Goal: Information Seeking & Learning: Compare options

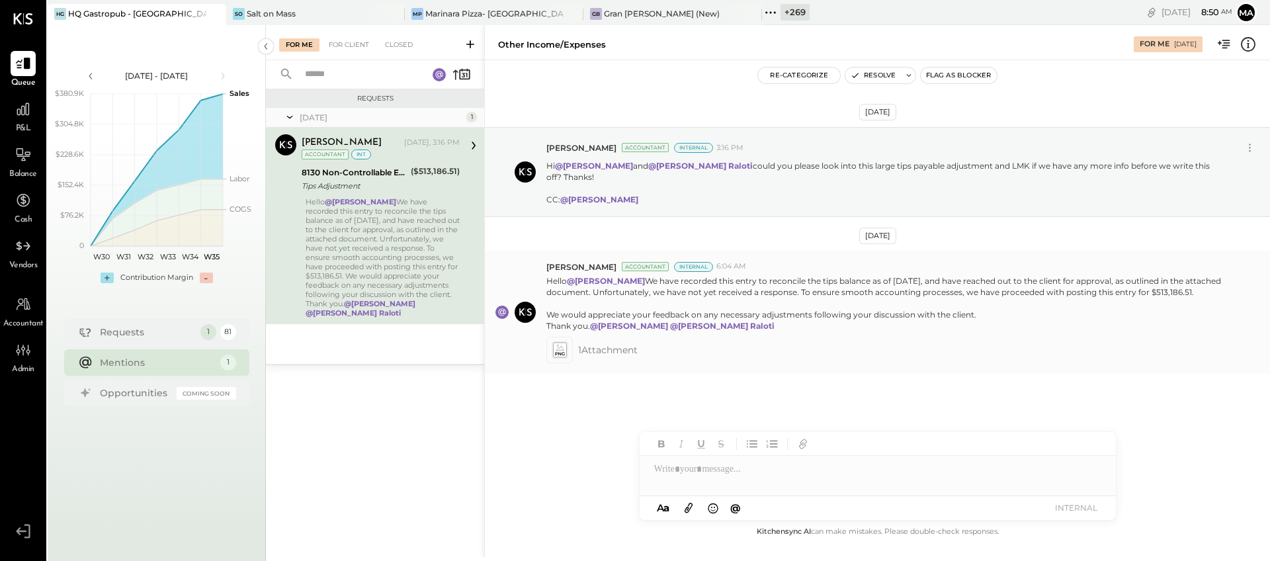
click at [562, 358] on icon at bounding box center [559, 350] width 14 height 15
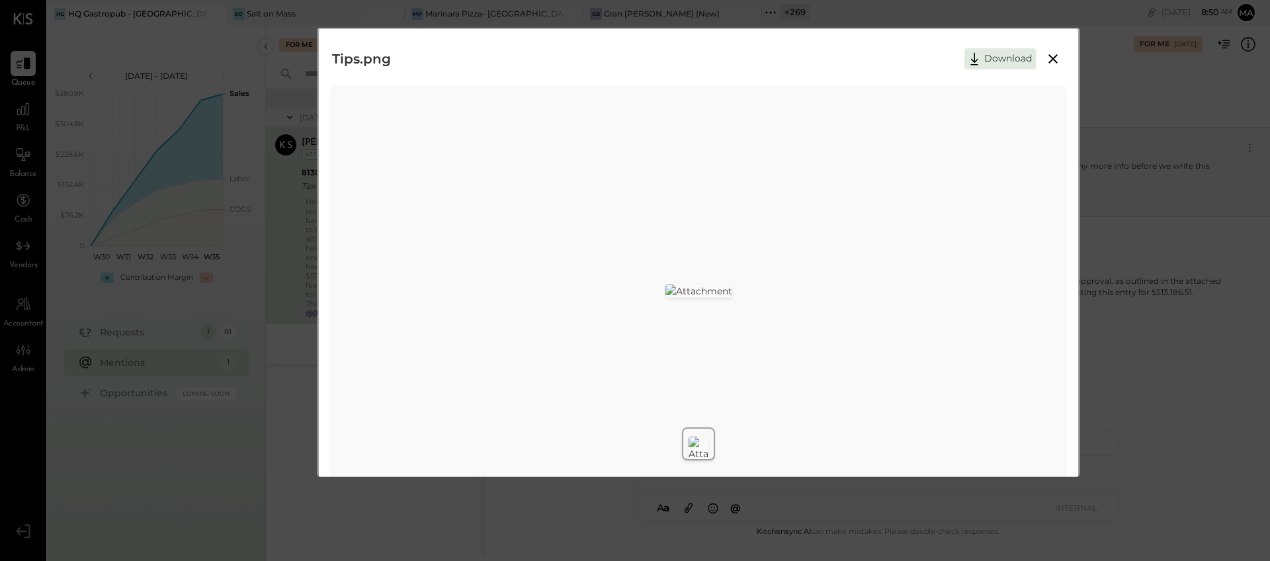
click at [666, 285] on img at bounding box center [699, 291] width 67 height 13
click at [1053, 55] on icon at bounding box center [1053, 59] width 16 height 16
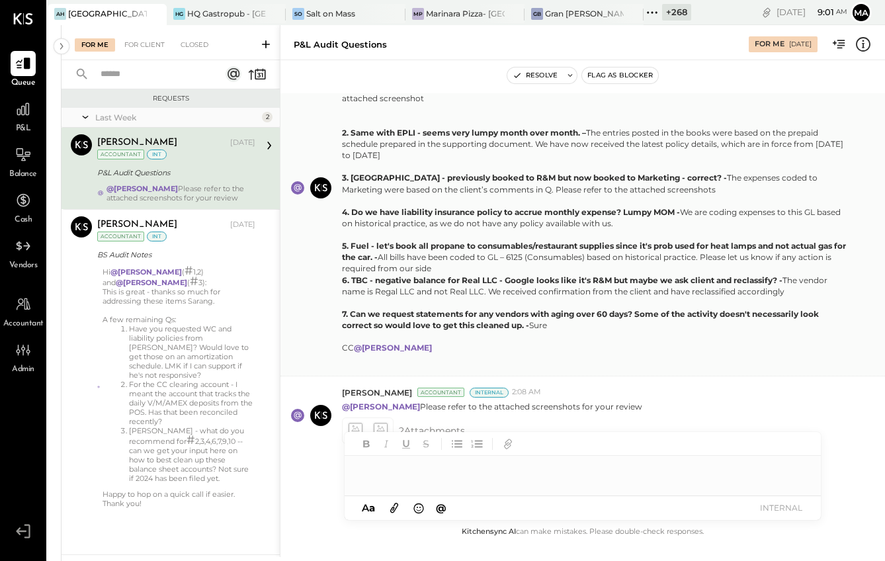
scroll to position [380, 0]
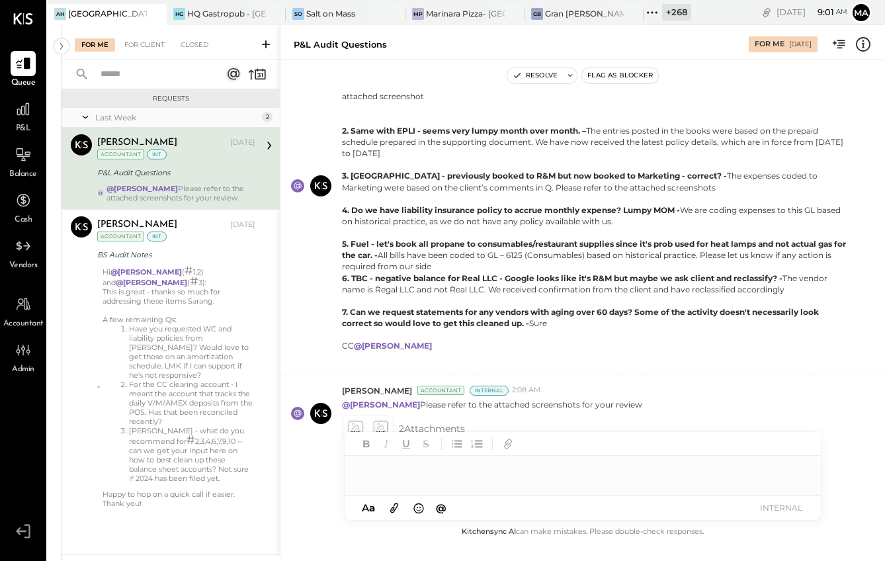
click at [417, 476] on div at bounding box center [583, 469] width 476 height 26
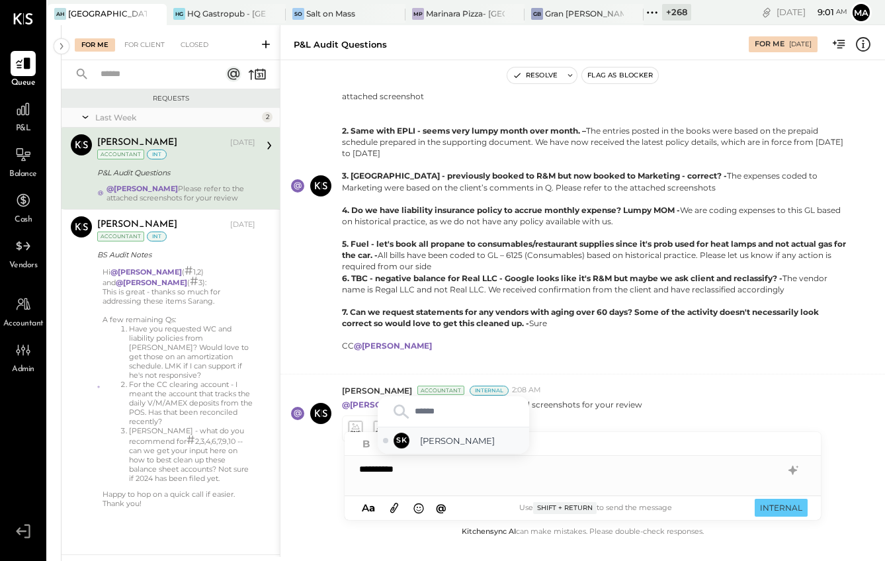
click at [447, 441] on span "Sarang Khandhar" at bounding box center [472, 441] width 104 height 13
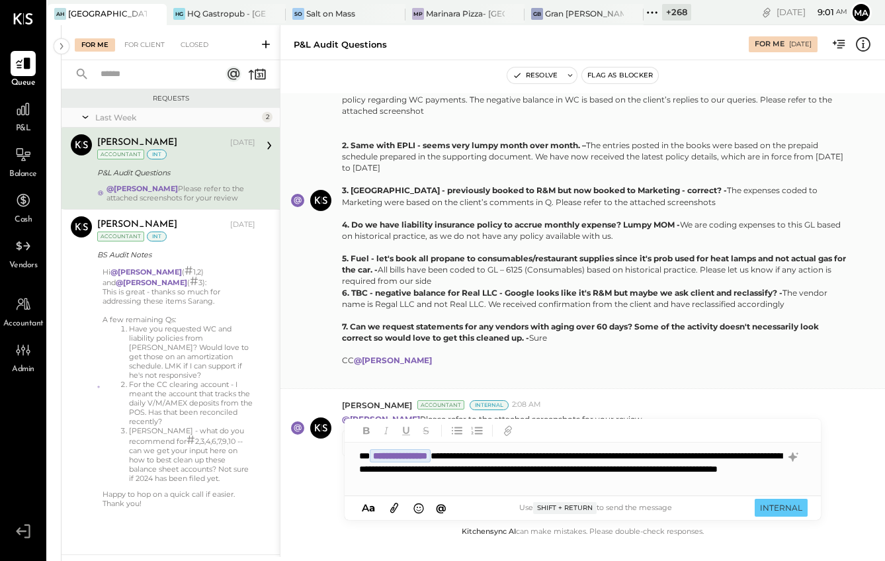
scroll to position [386, 0]
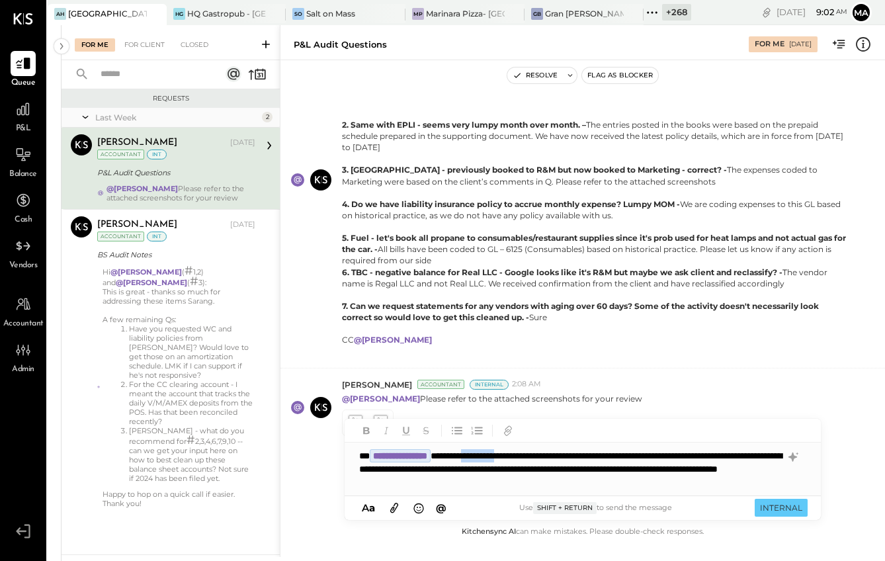
drag, startPoint x: 550, startPoint y: 457, endPoint x: 516, endPoint y: 457, distance: 34.4
click at [513, 457] on div "**********" at bounding box center [583, 469] width 476 height 53
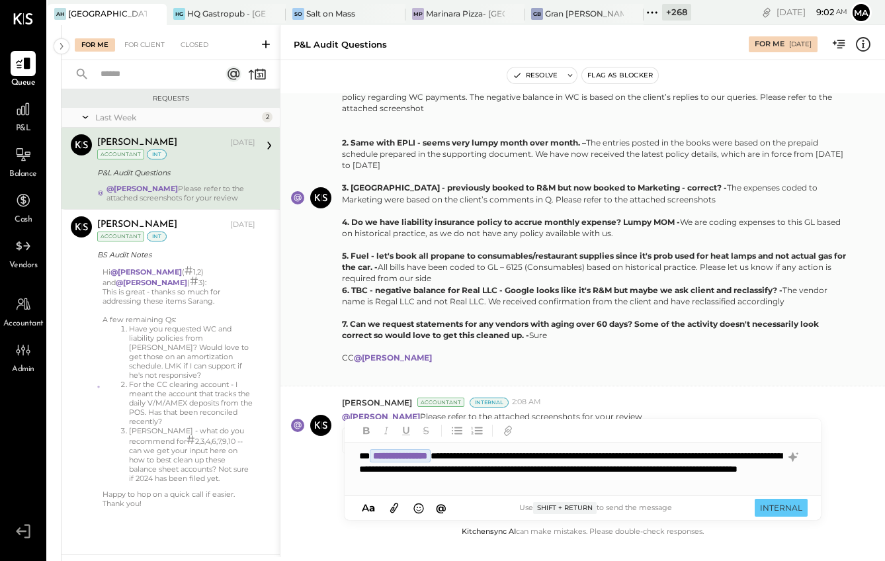
scroll to position [419, 0]
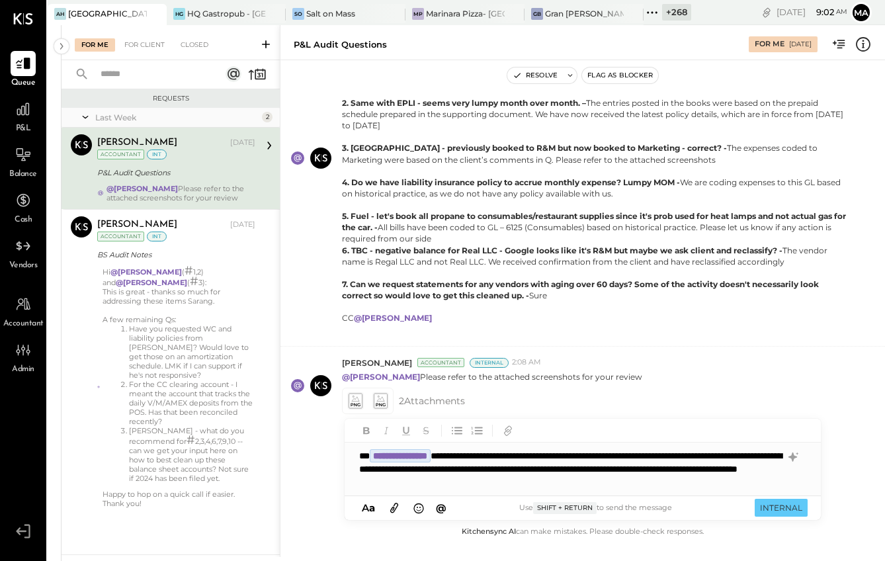
click at [633, 471] on div "**********" at bounding box center [583, 469] width 476 height 53
click at [462, 470] on div "**********" at bounding box center [583, 469] width 476 height 53
click at [633, 485] on div "**********" at bounding box center [583, 469] width 476 height 53
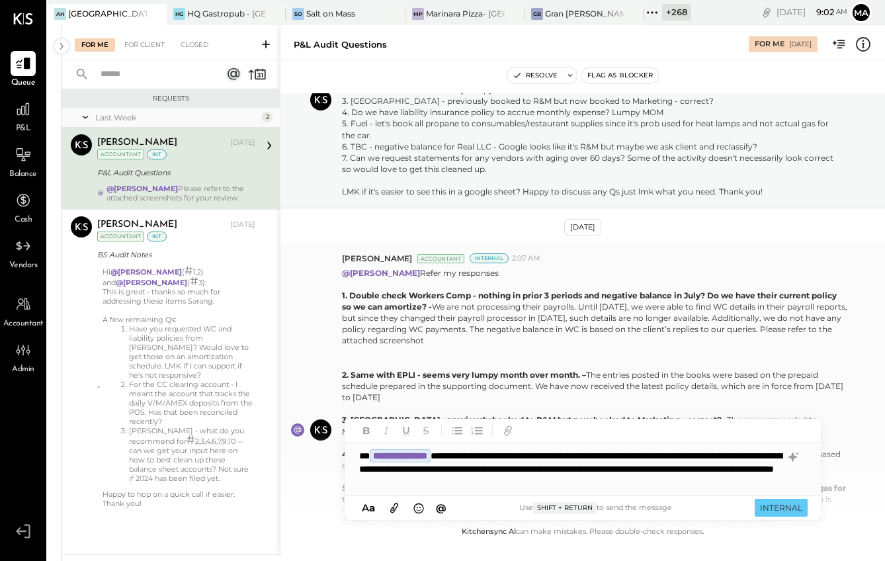
scroll to position [0, 0]
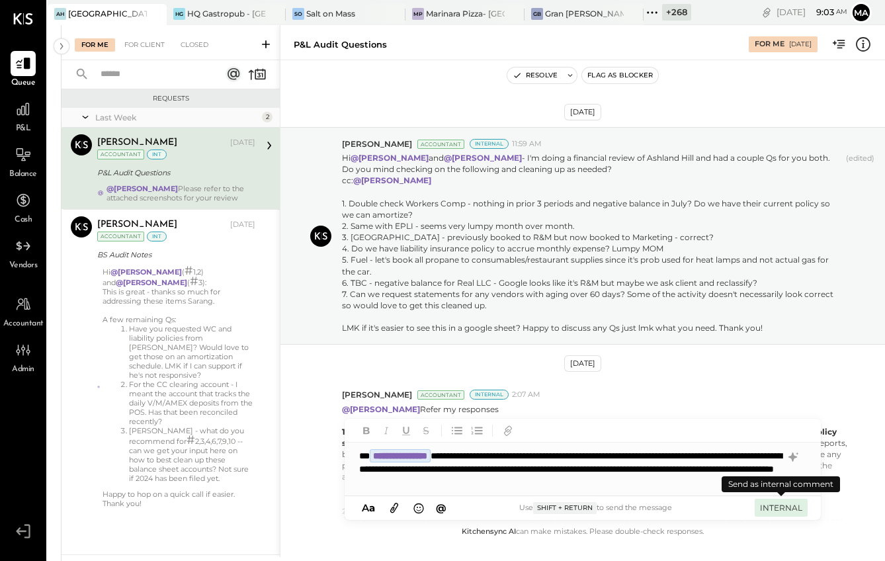
click at [633, 506] on button "INTERNAL" at bounding box center [781, 508] width 53 height 18
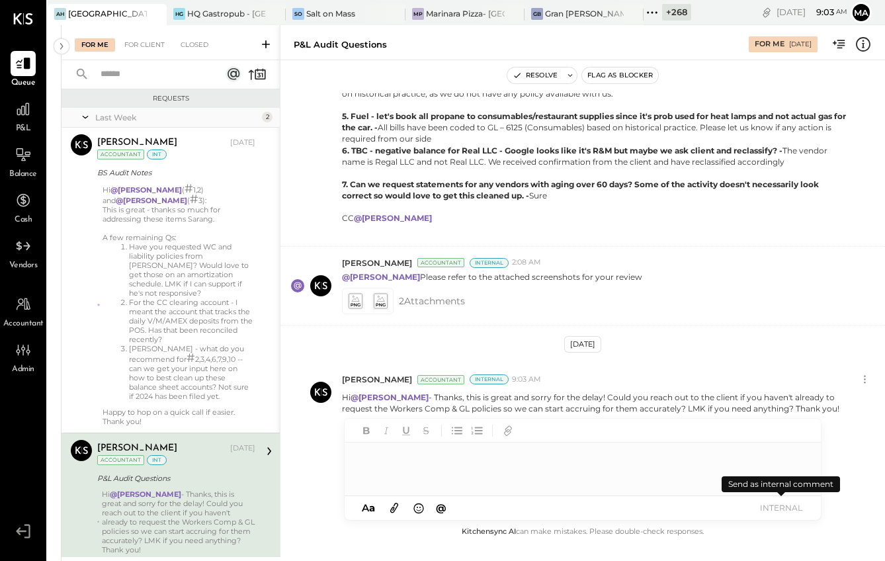
scroll to position [30, 0]
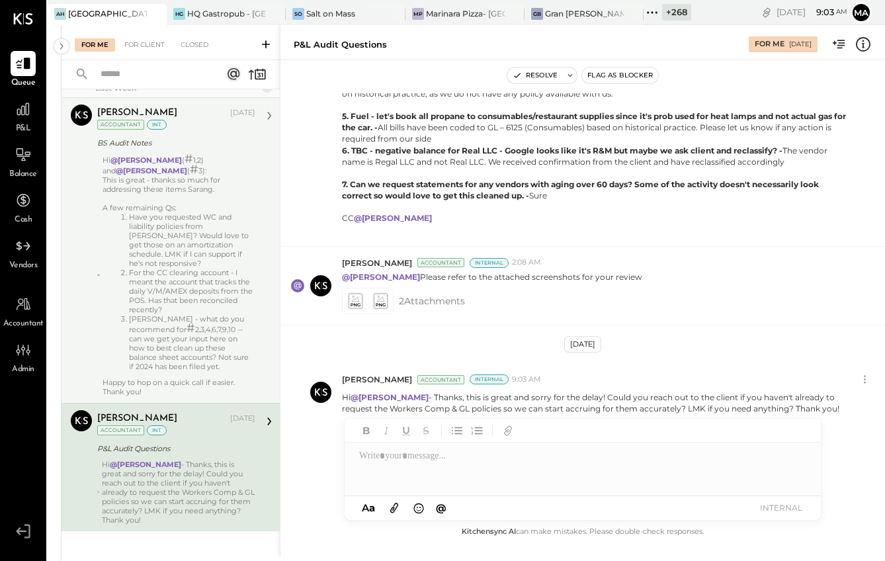
click at [164, 308] on li "For the CC clearing account - I meant the account that tracks the daily V/M/AME…" at bounding box center [192, 291] width 126 height 46
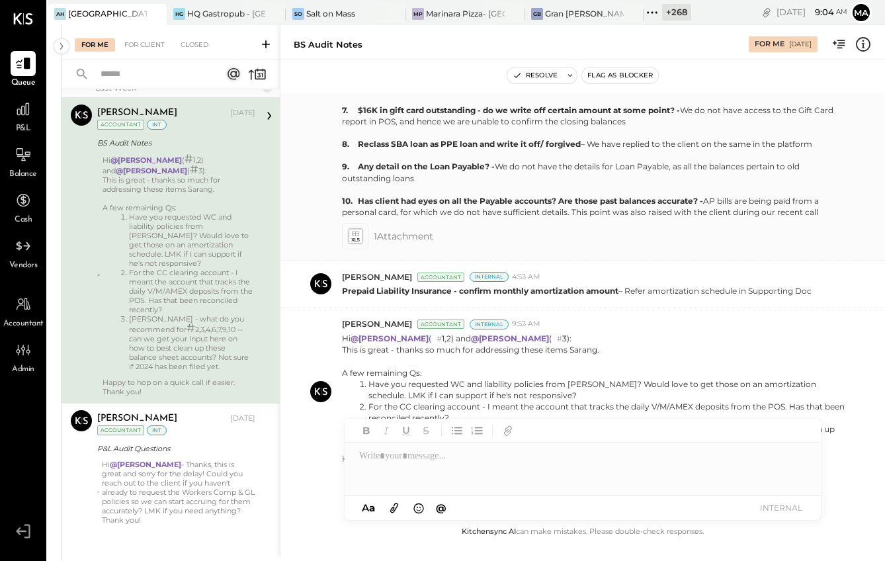
scroll to position [617, 0]
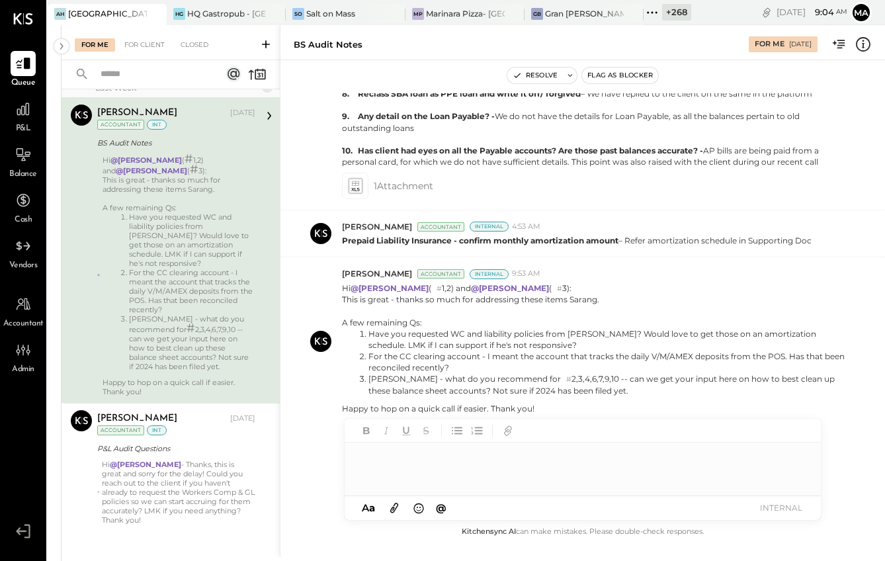
click at [502, 476] on div at bounding box center [583, 469] width 476 height 53
click at [406, 459] on div at bounding box center [583, 469] width 476 height 53
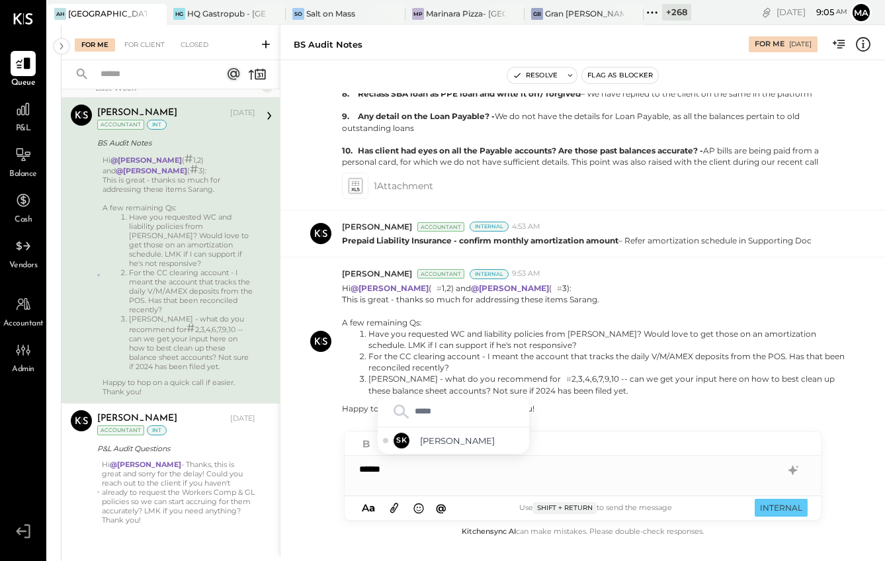
type input "******"
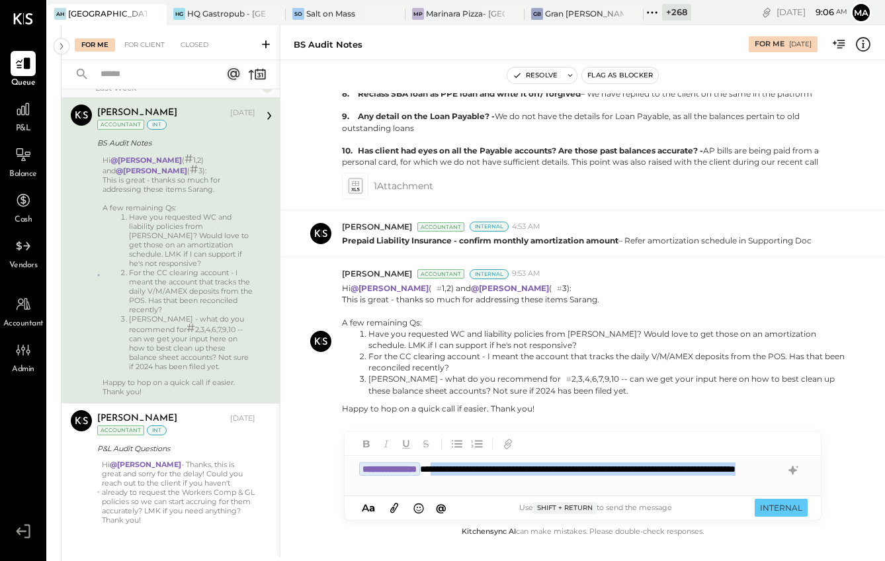
drag, startPoint x: 527, startPoint y: 484, endPoint x: 519, endPoint y: 457, distance: 28.9
click at [470, 468] on div "**********" at bounding box center [583, 476] width 476 height 40
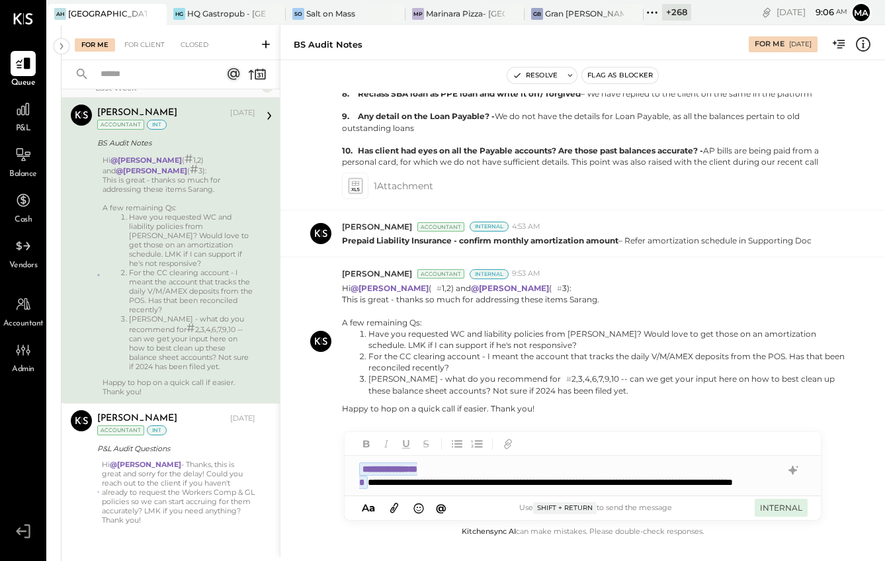
click at [633, 505] on button "INTERNAL" at bounding box center [781, 508] width 53 height 18
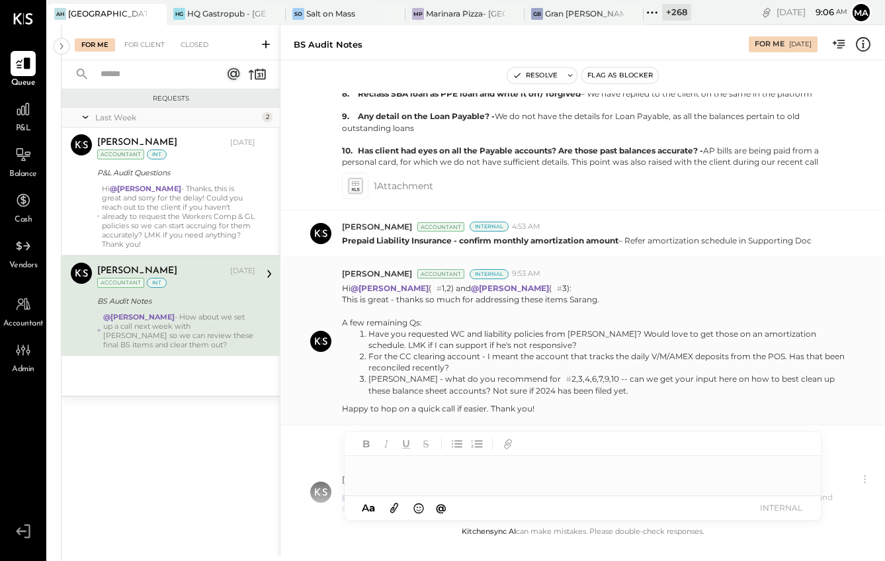
scroll to position [0, 0]
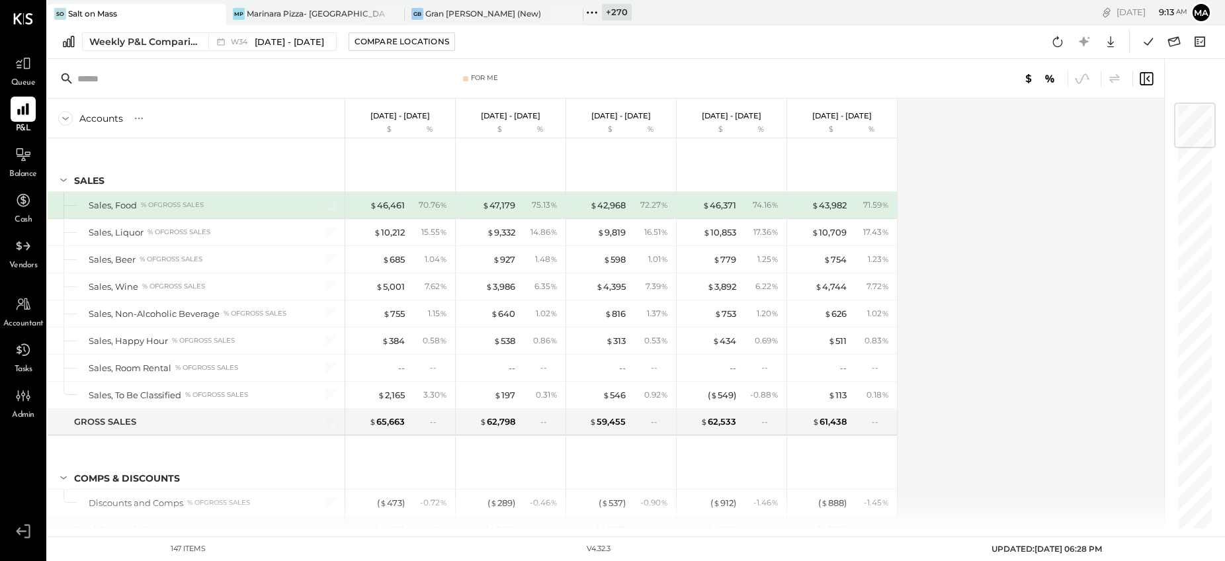
click at [176, 14] on div "So Salt on Mass" at bounding box center [127, 14] width 159 height 12
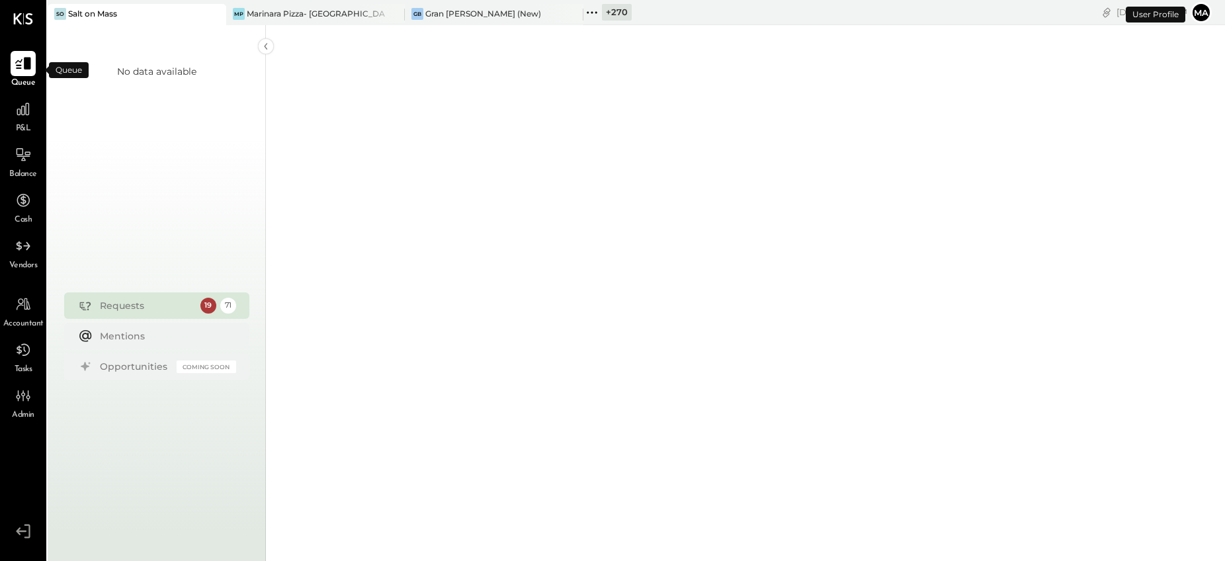
click at [25, 64] on icon at bounding box center [23, 64] width 16 height 13
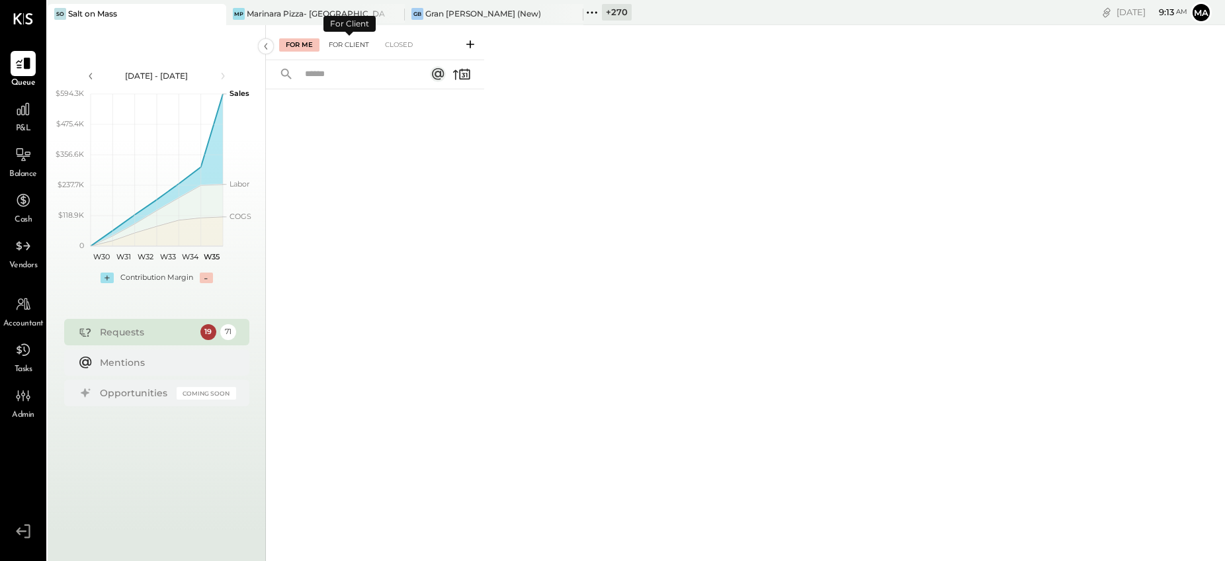
click at [355, 41] on div "For Client" at bounding box center [349, 44] width 54 height 13
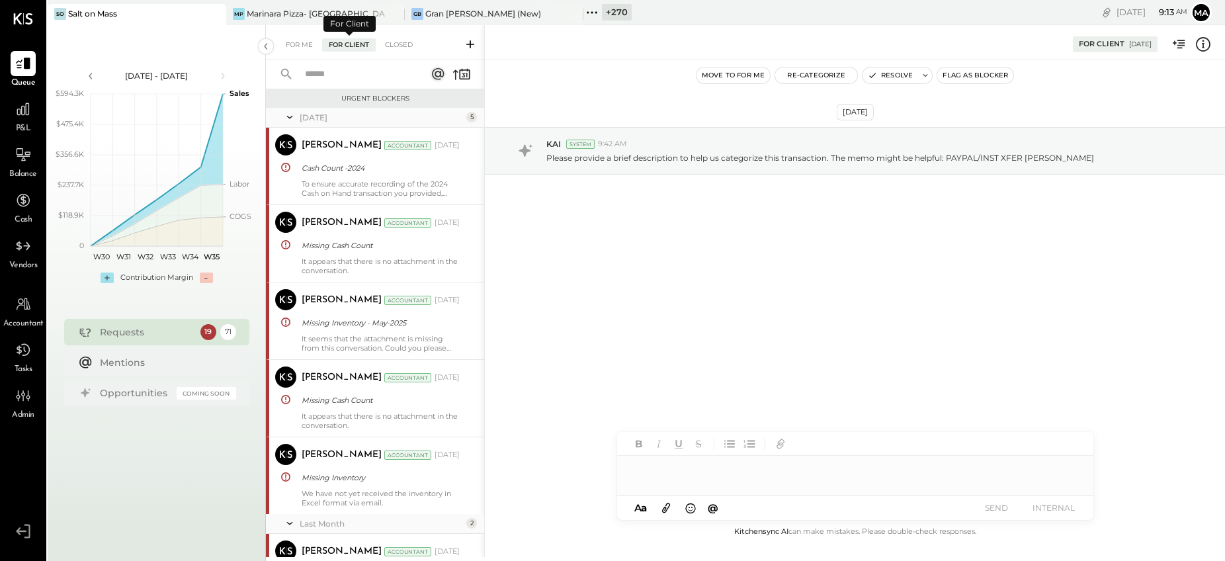
scroll to position [1270, 0]
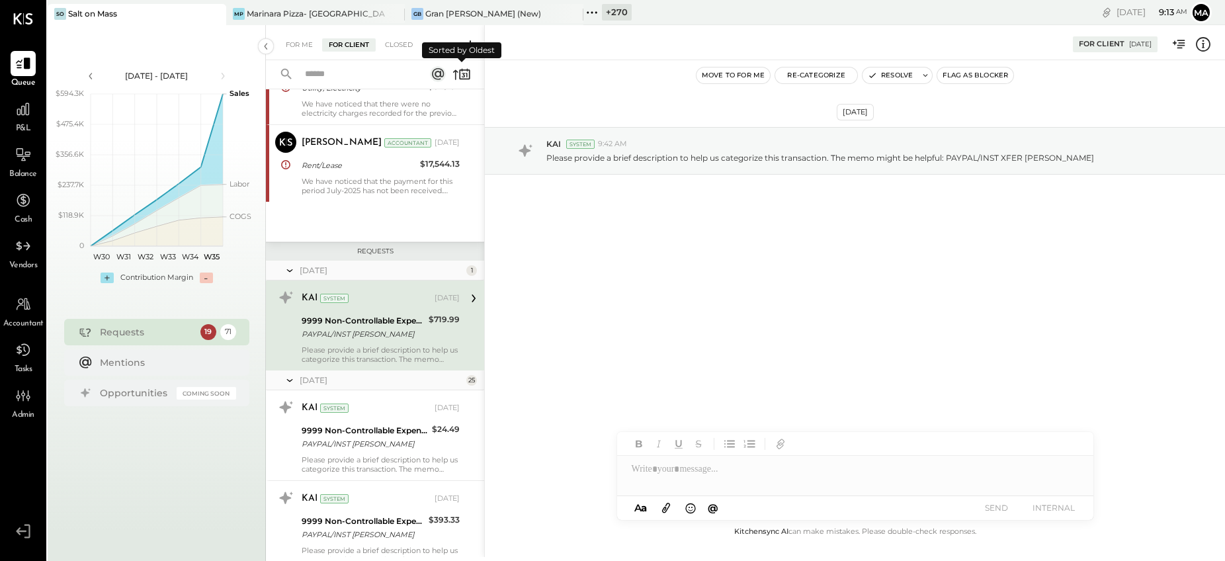
click at [461, 68] on icon at bounding box center [462, 74] width 19 height 19
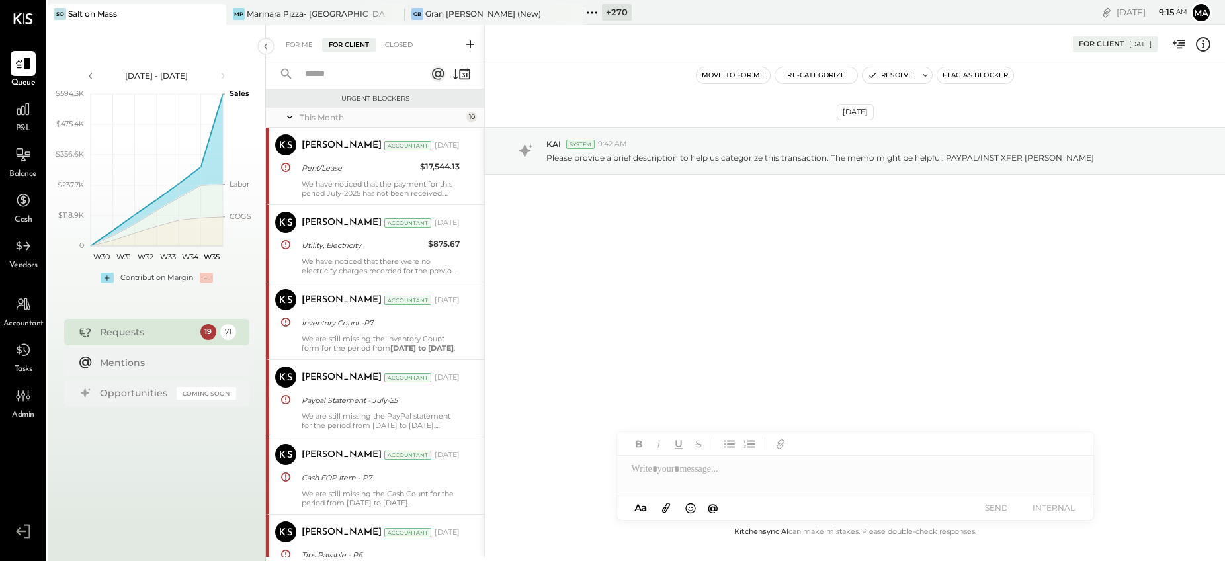
click at [591, 9] on icon at bounding box center [592, 12] width 17 height 17
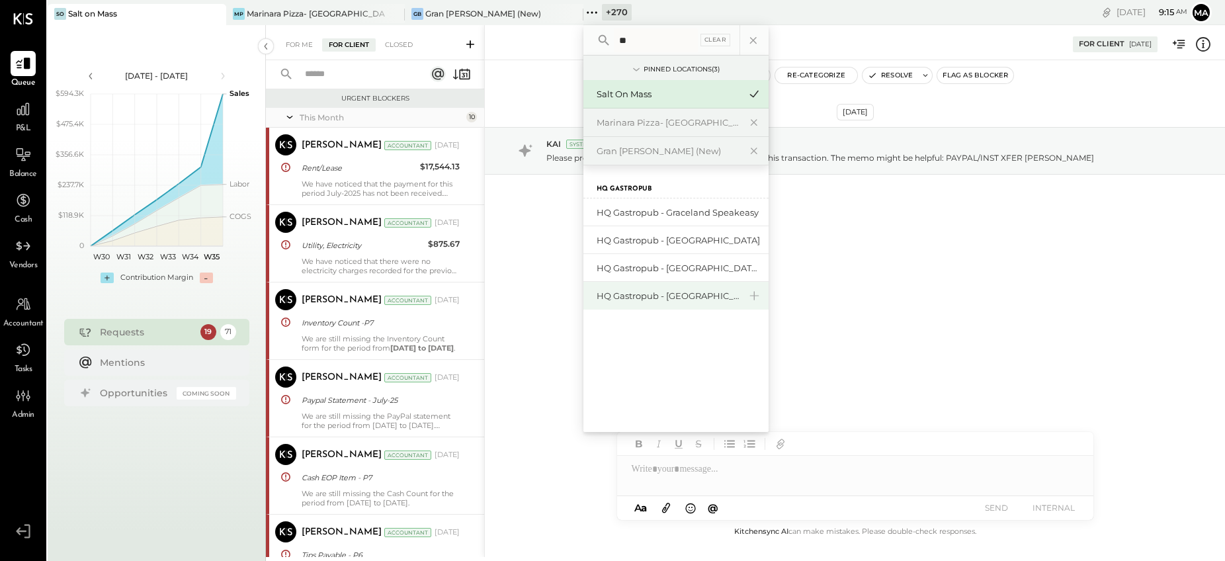
type input "**"
click at [674, 290] on div "HQ Gastropub - [GEOGRAPHIC_DATA]" at bounding box center [668, 296] width 143 height 13
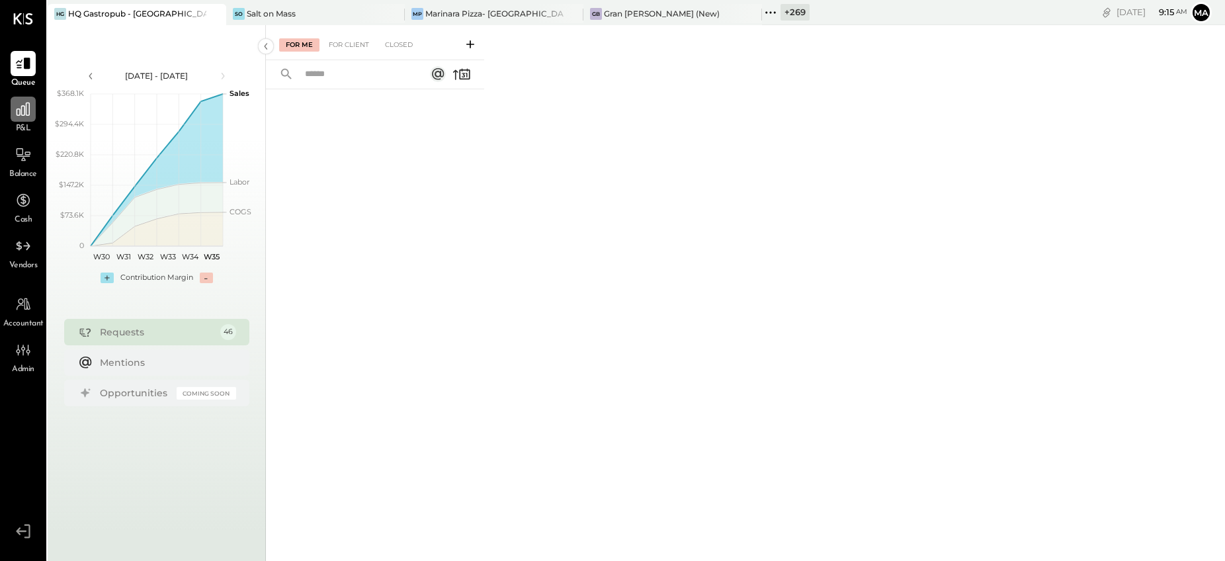
click at [28, 113] on icon at bounding box center [23, 109] width 13 height 13
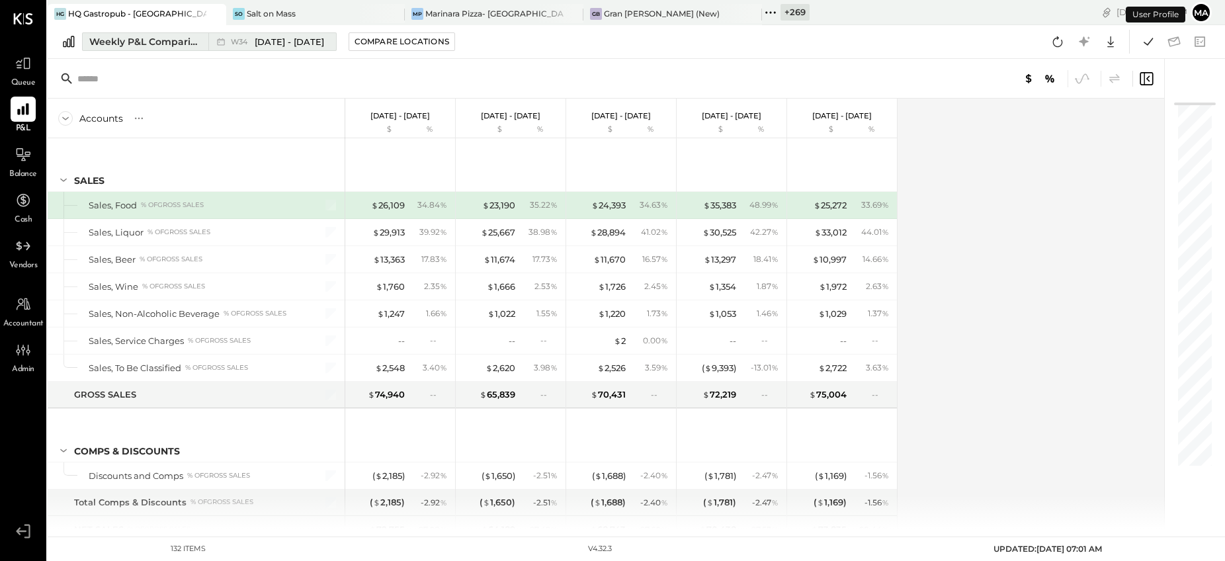
click at [197, 40] on div "Weekly P&L Comparison" at bounding box center [144, 41] width 111 height 13
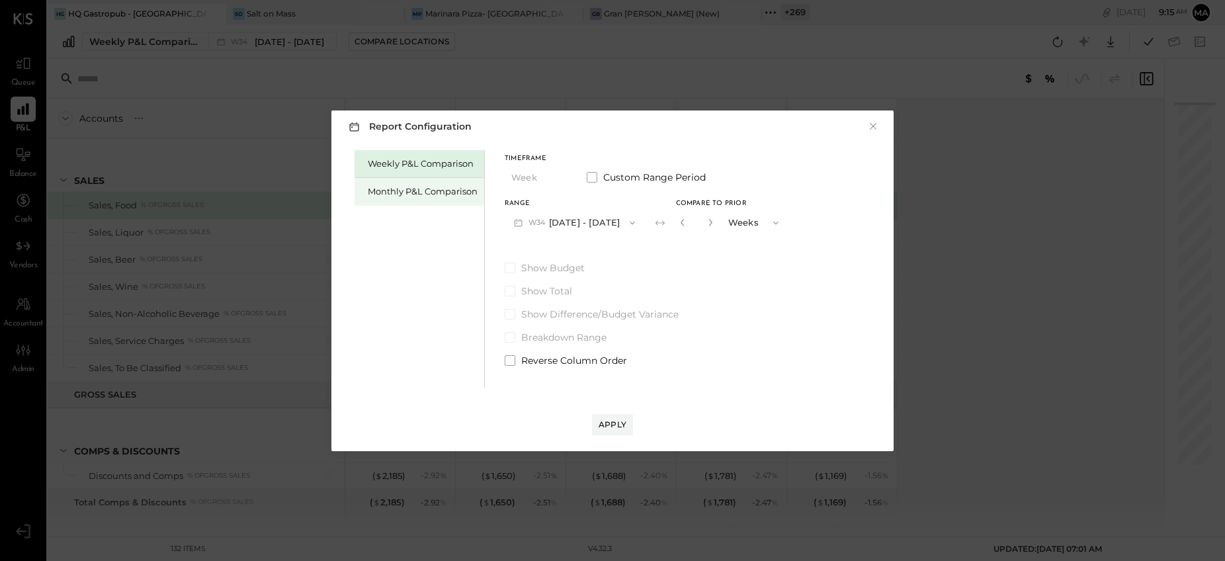
click at [453, 183] on div "Monthly P&L Comparison" at bounding box center [420, 192] width 130 height 28
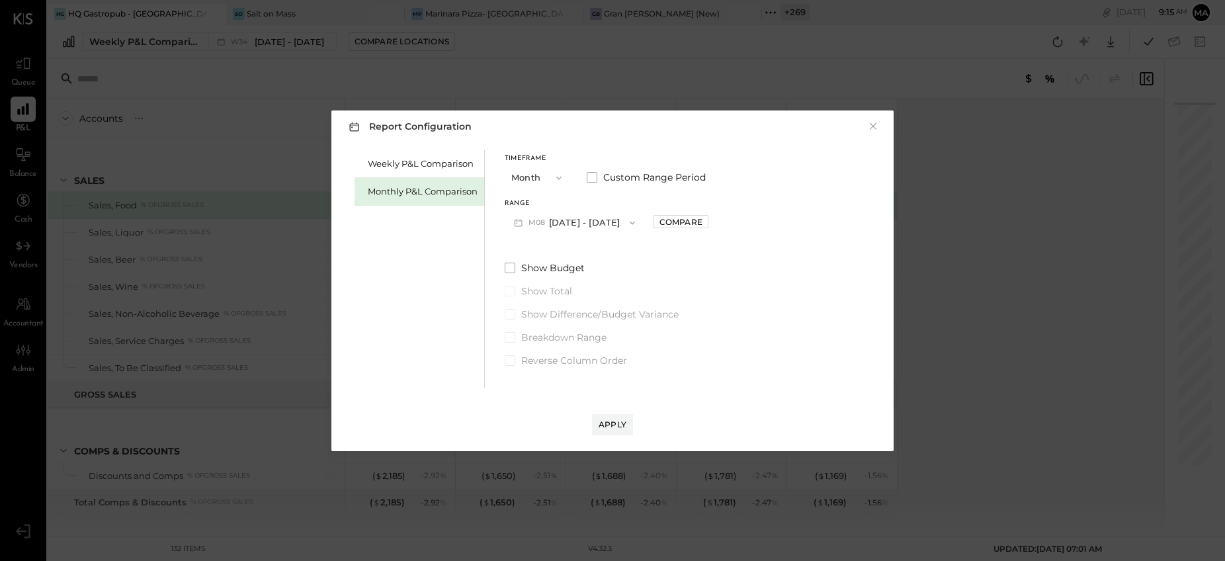
click at [554, 176] on icon "button" at bounding box center [559, 178] width 11 height 11
click at [530, 222] on div "YTD" at bounding box center [537, 225] width 65 height 24
click at [621, 177] on div "Compare" at bounding box center [614, 178] width 43 height 11
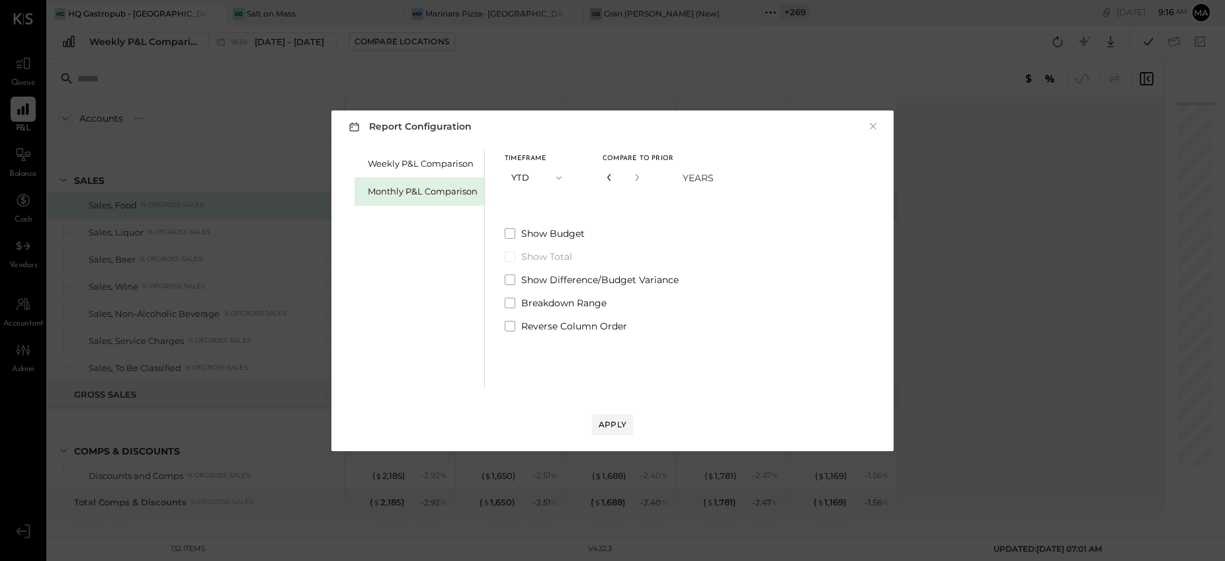
click at [610, 177] on icon "button" at bounding box center [609, 177] width 8 height 8
type input "*"
click at [433, 163] on div "Weekly P&L Comparison" at bounding box center [423, 163] width 110 height 13
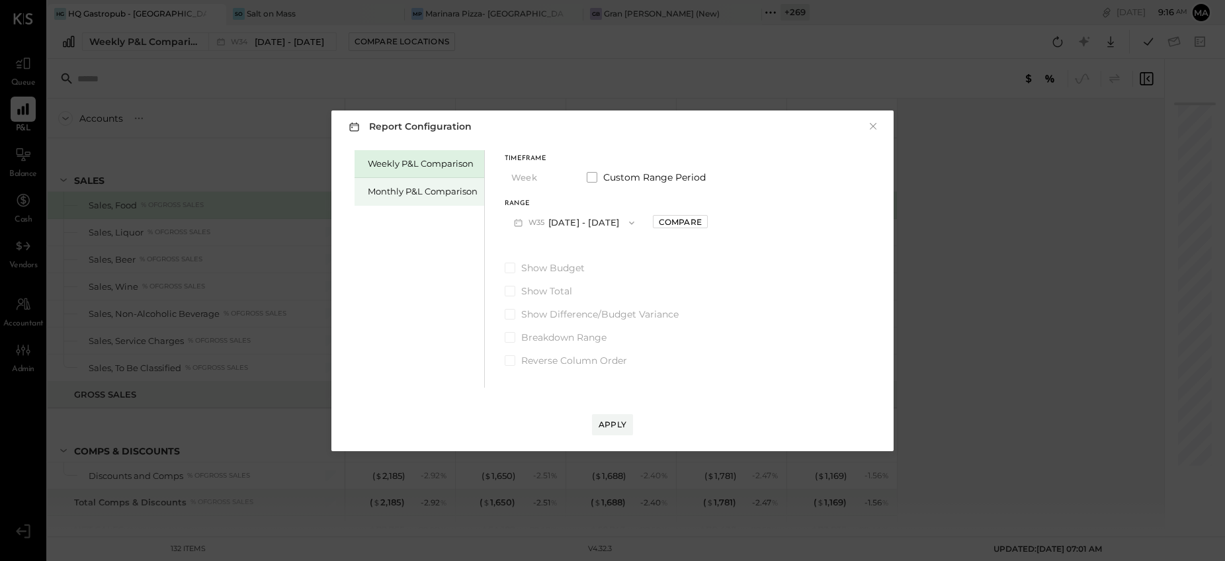
click at [429, 192] on div "Monthly P&L Comparison" at bounding box center [423, 191] width 110 height 13
click at [607, 424] on div "Apply" at bounding box center [613, 424] width 28 height 11
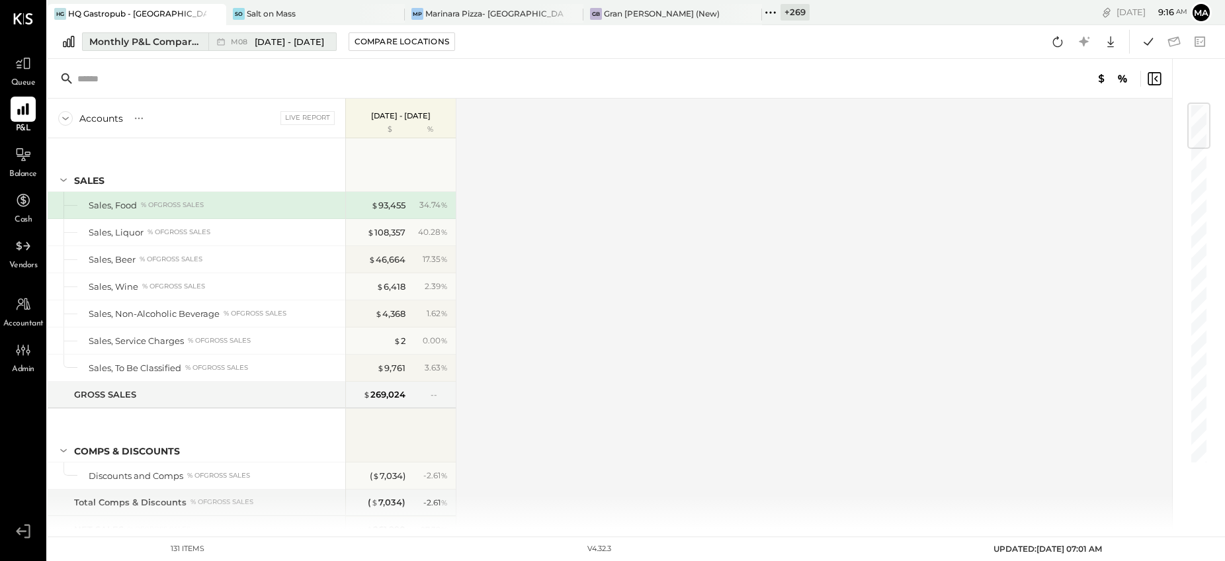
click at [198, 42] on div "Monthly P&L Comparison" at bounding box center [144, 41] width 111 height 13
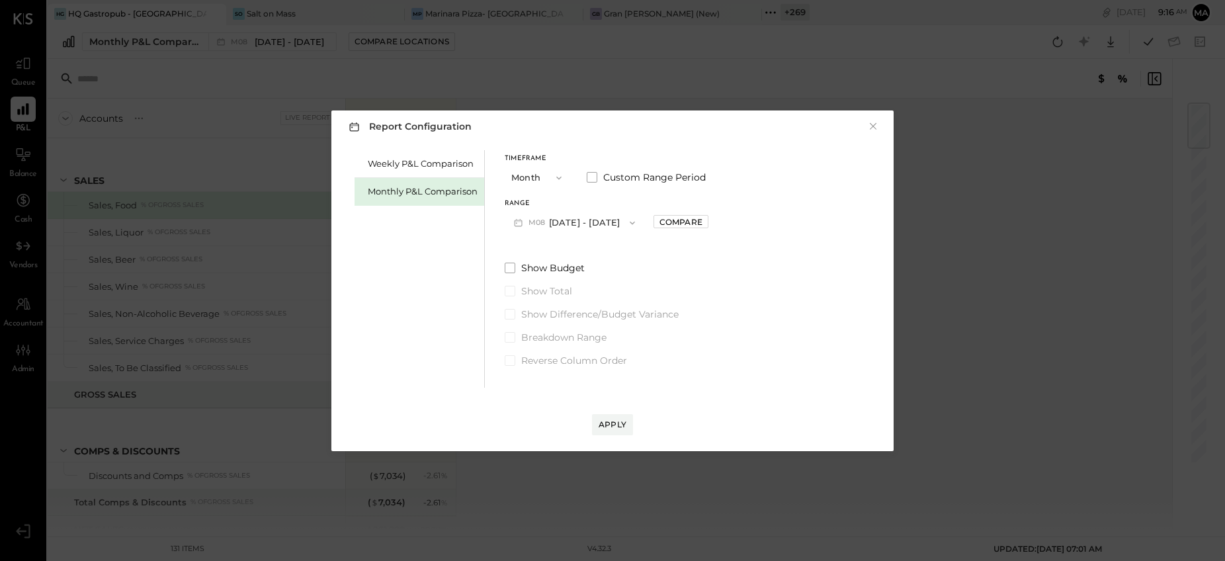
click at [559, 177] on icon "button" at bounding box center [558, 177] width 5 height 3
click at [546, 224] on div "YTD" at bounding box center [537, 225] width 65 height 24
click at [612, 424] on div "Apply" at bounding box center [613, 424] width 28 height 11
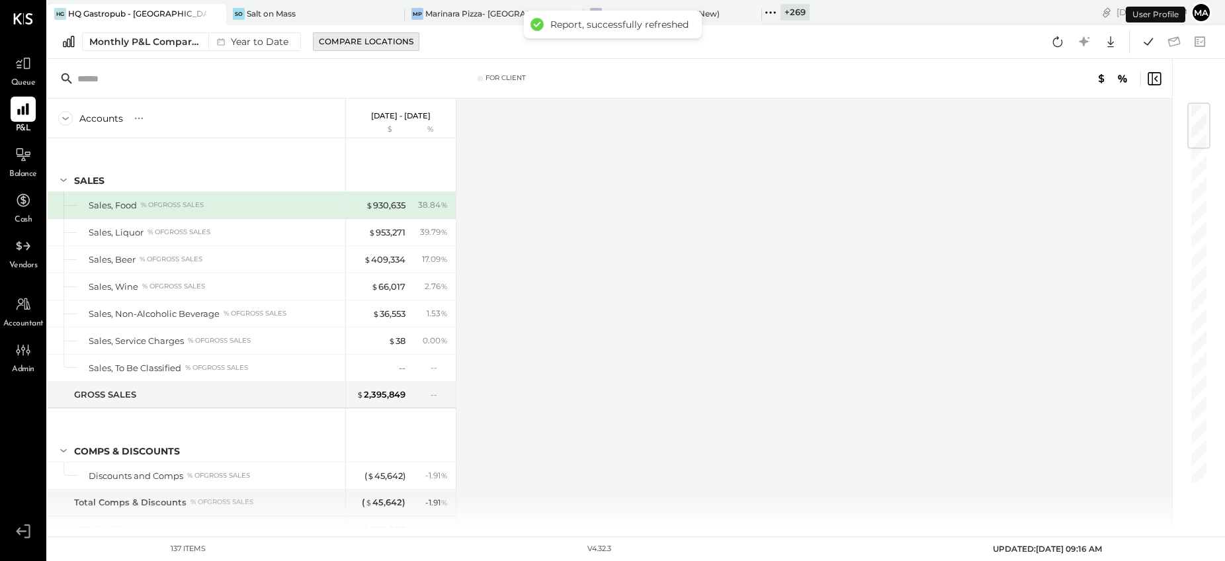
click at [388, 38] on div "Compare Locations" at bounding box center [366, 41] width 95 height 11
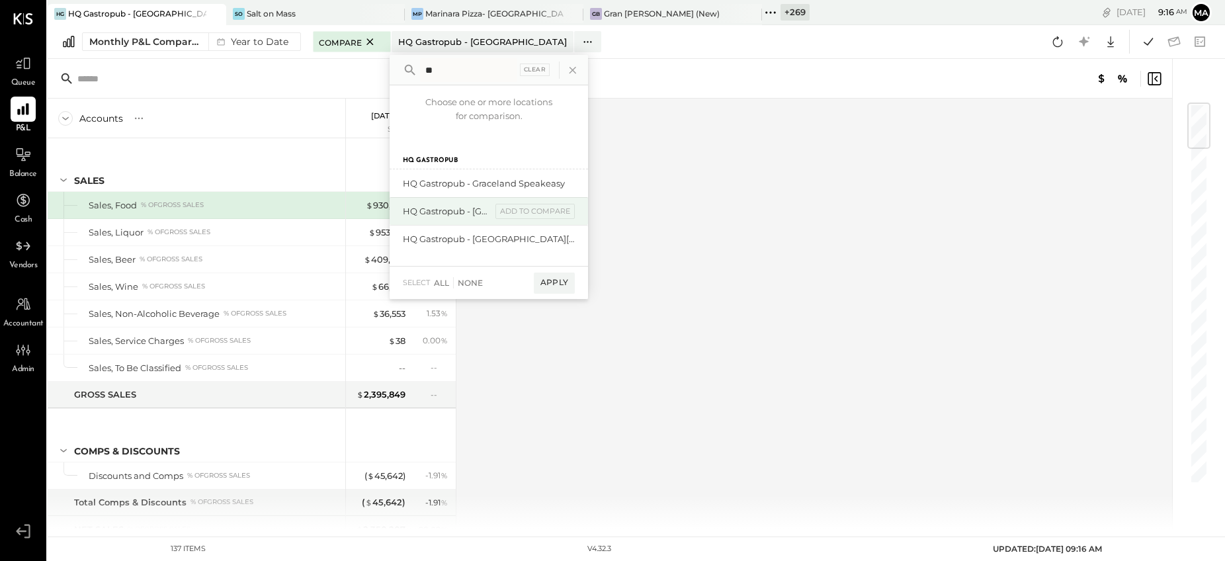
type input "**"
click at [472, 213] on div "HQ Gastropub - [GEOGRAPHIC_DATA]" at bounding box center [447, 211] width 89 height 13
click at [552, 210] on div "add to compare" at bounding box center [535, 212] width 79 height 16
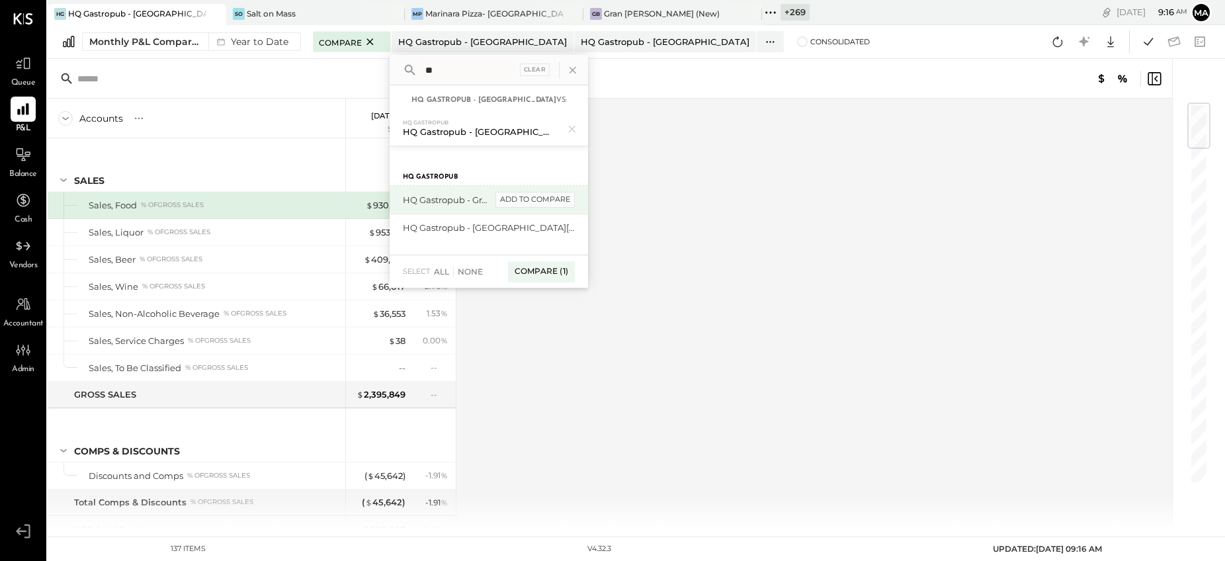
click at [550, 196] on div "add to compare" at bounding box center [535, 200] width 79 height 16
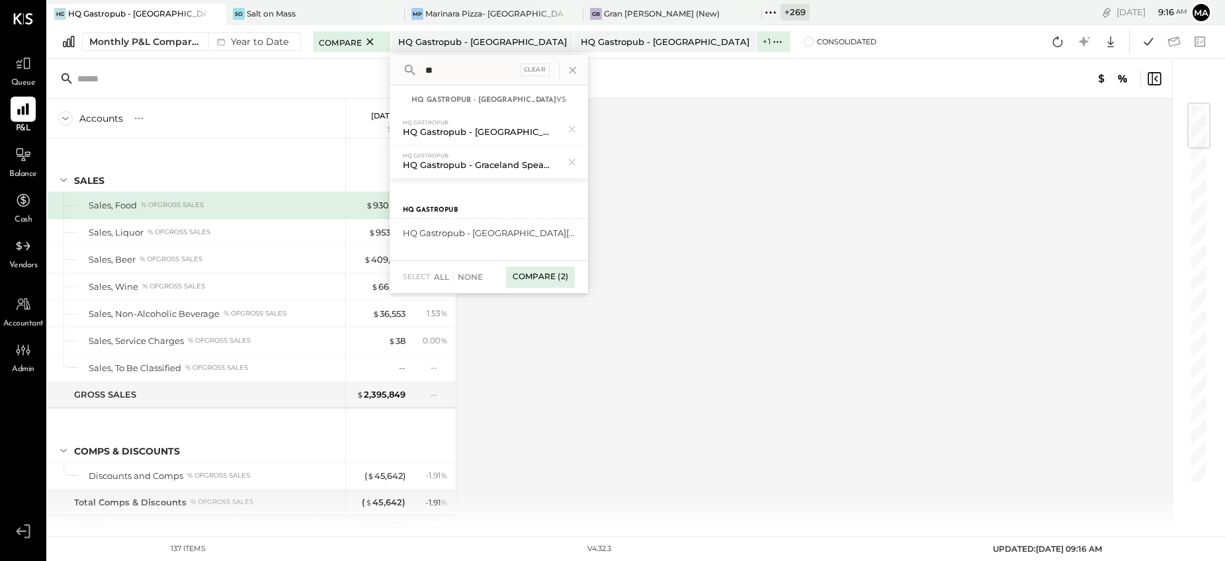
click at [542, 274] on div "Compare (2)" at bounding box center [540, 277] width 69 height 21
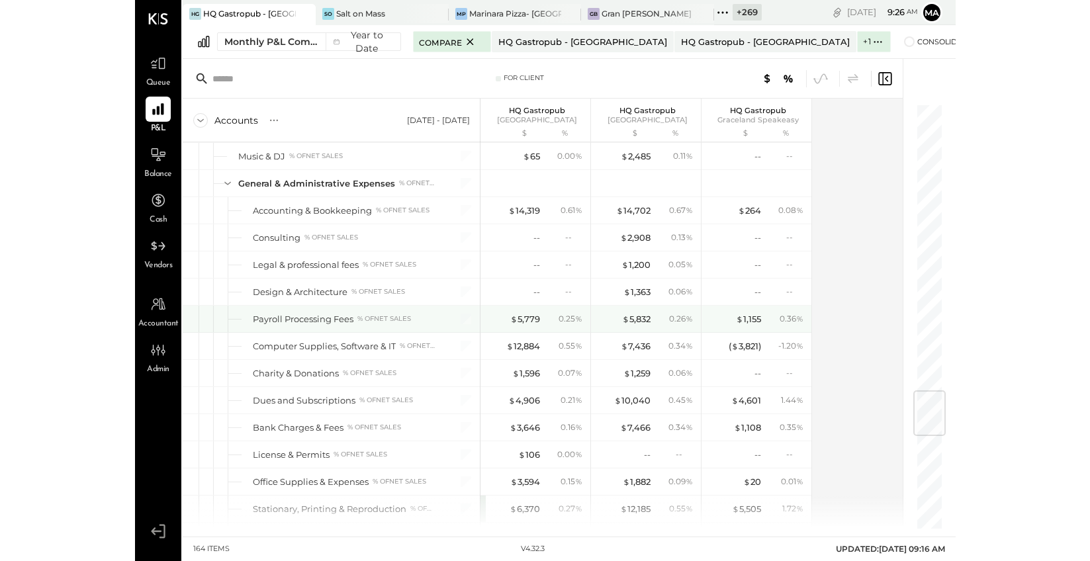
scroll to position [2406, 0]
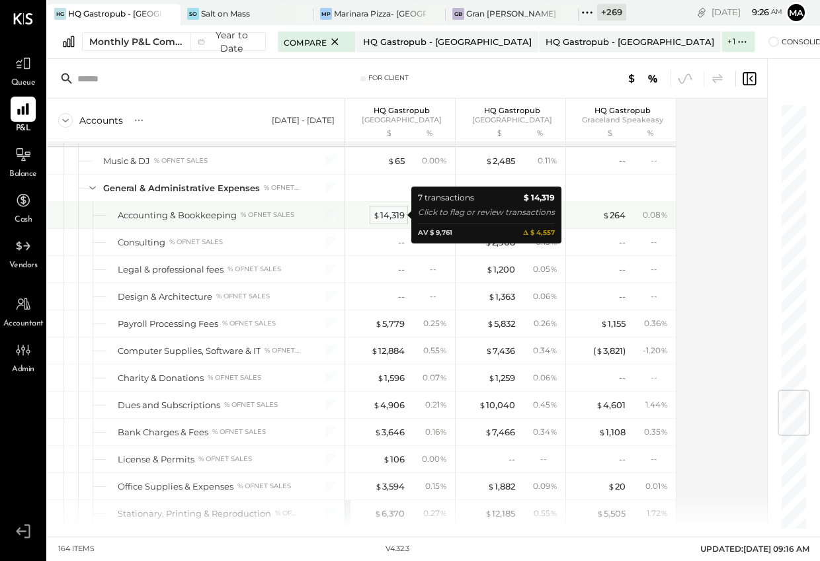
click at [394, 216] on div "$ 14,319" at bounding box center [389, 215] width 32 height 13
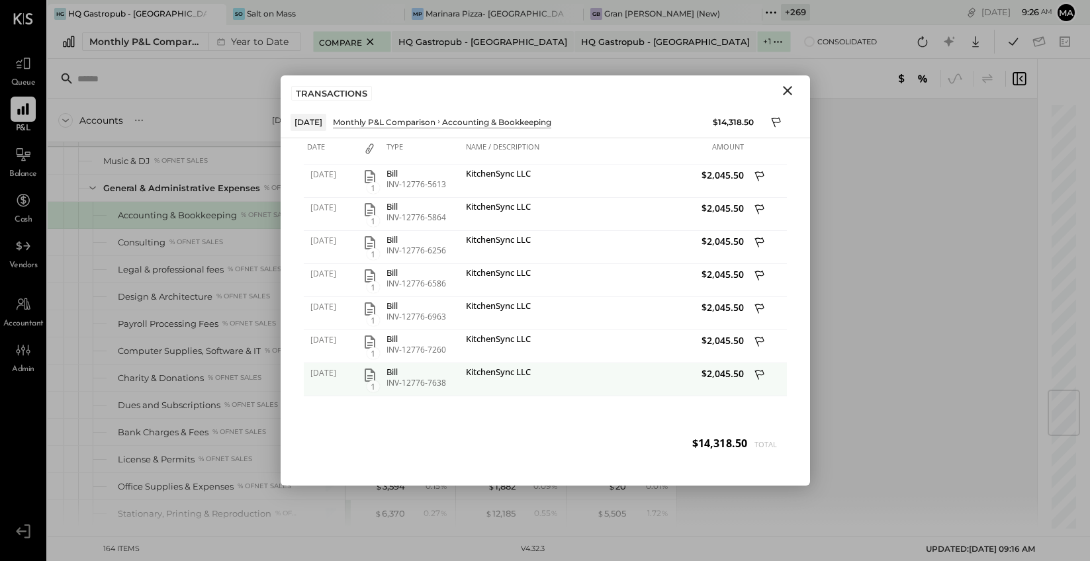
click at [369, 376] on icon "button" at bounding box center [370, 375] width 16 height 16
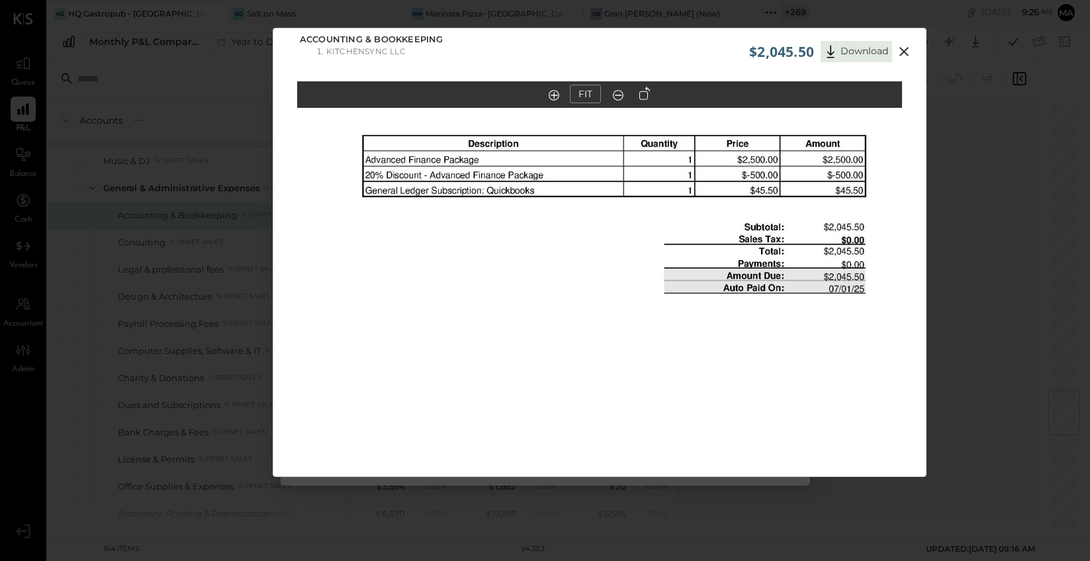
scroll to position [1, 0]
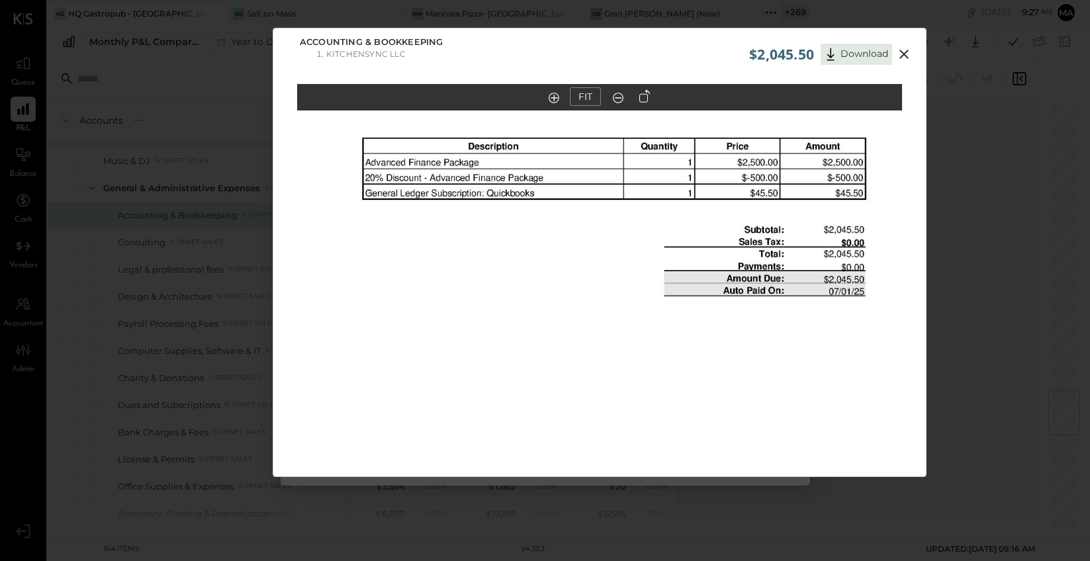
click at [904, 52] on icon at bounding box center [903, 54] width 9 height 9
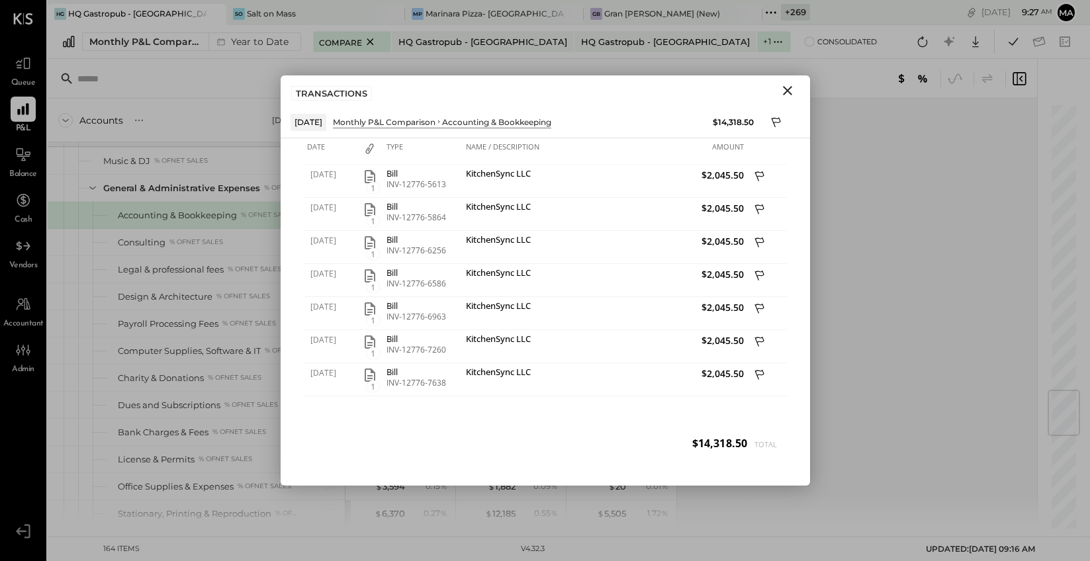
click at [791, 87] on icon "Close" at bounding box center [787, 91] width 16 height 16
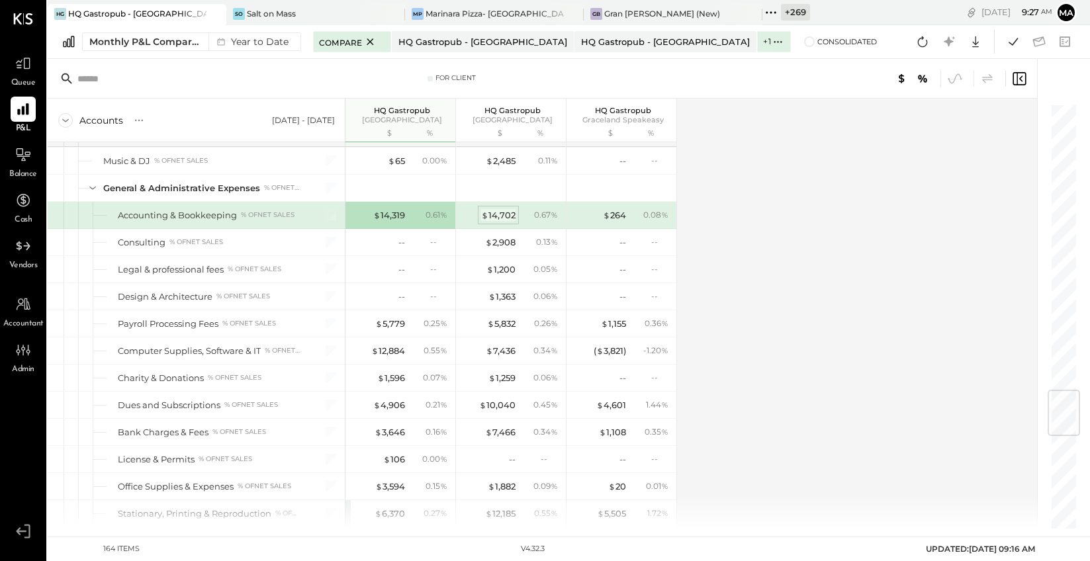
click at [505, 213] on div "$ 14,702" at bounding box center [498, 215] width 34 height 13
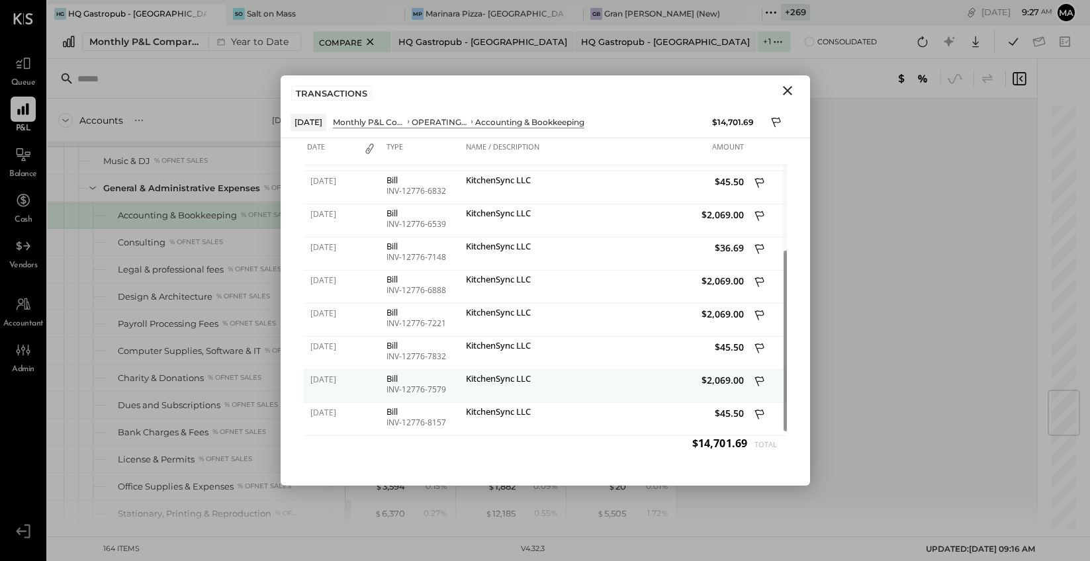
click at [392, 379] on div "Bill" at bounding box center [422, 378] width 73 height 9
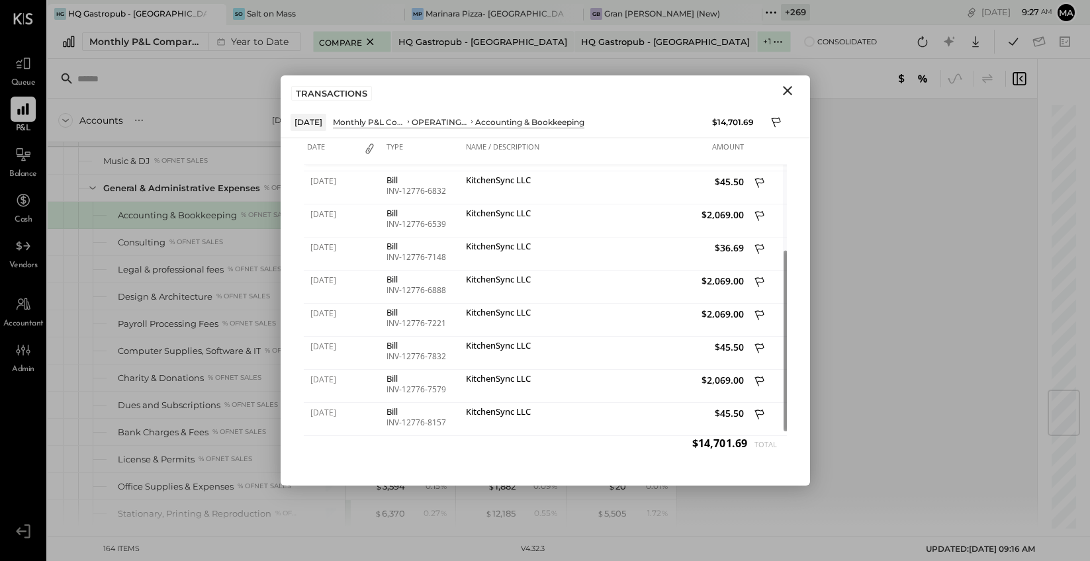
click at [787, 90] on icon "Close" at bounding box center [787, 90] width 9 height 9
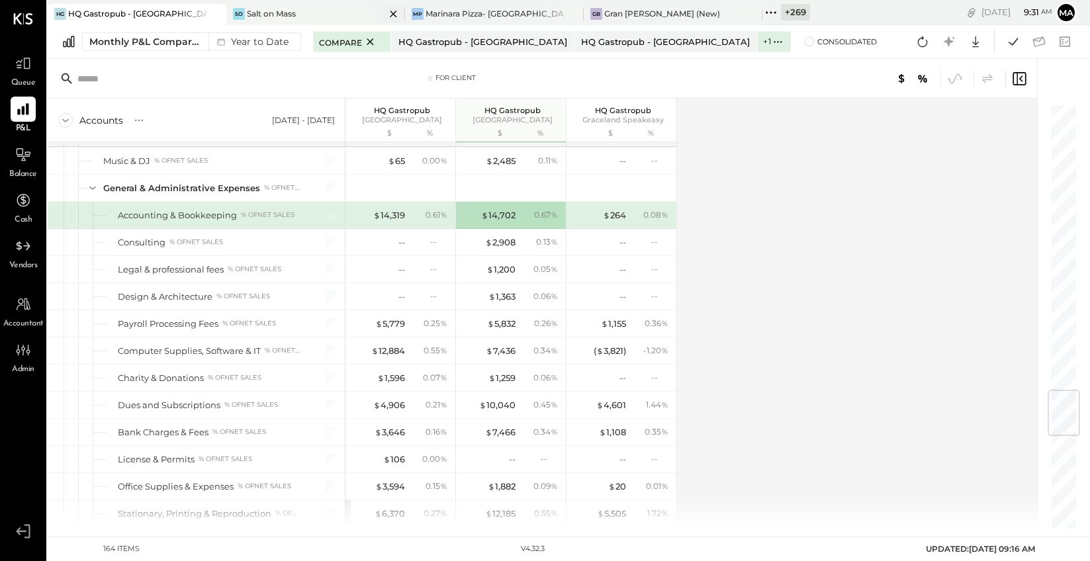
click at [281, 12] on div "Salt on Mass" at bounding box center [271, 13] width 49 height 11
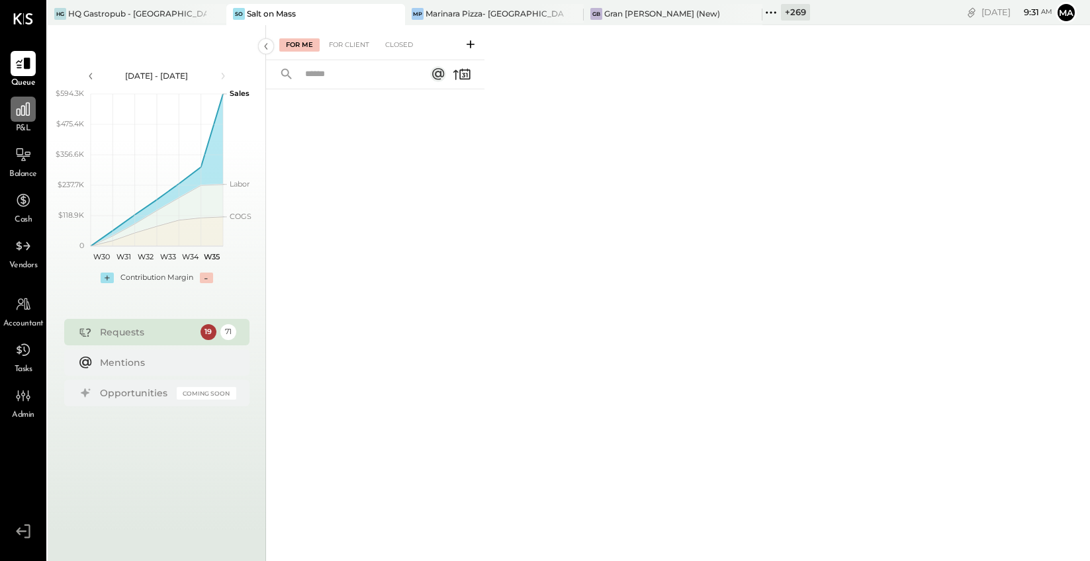
click at [21, 110] on icon at bounding box center [23, 109] width 13 height 13
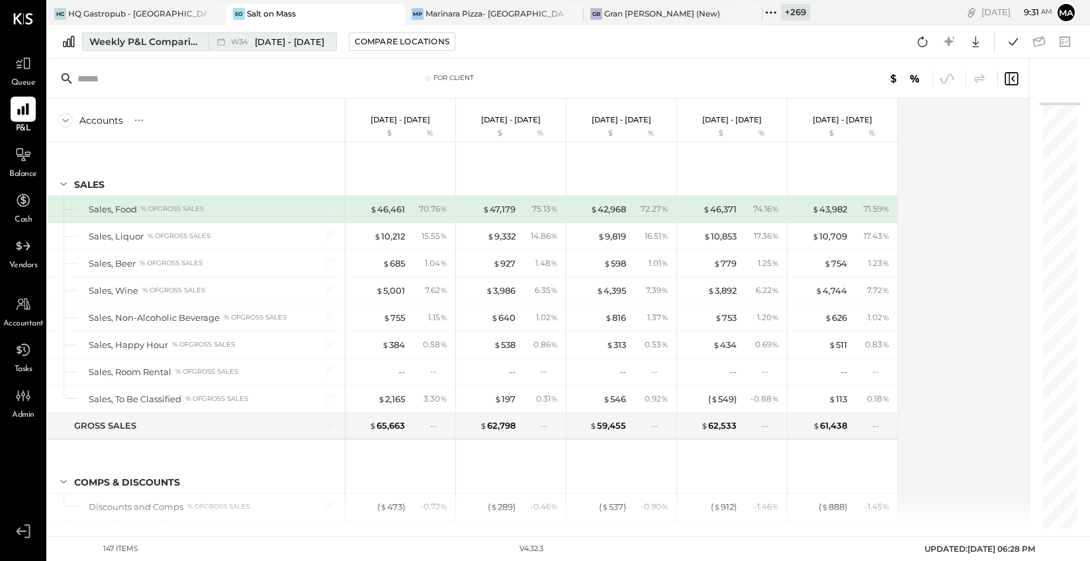
click at [167, 38] on div "Weekly P&L Comparison" at bounding box center [144, 41] width 111 height 13
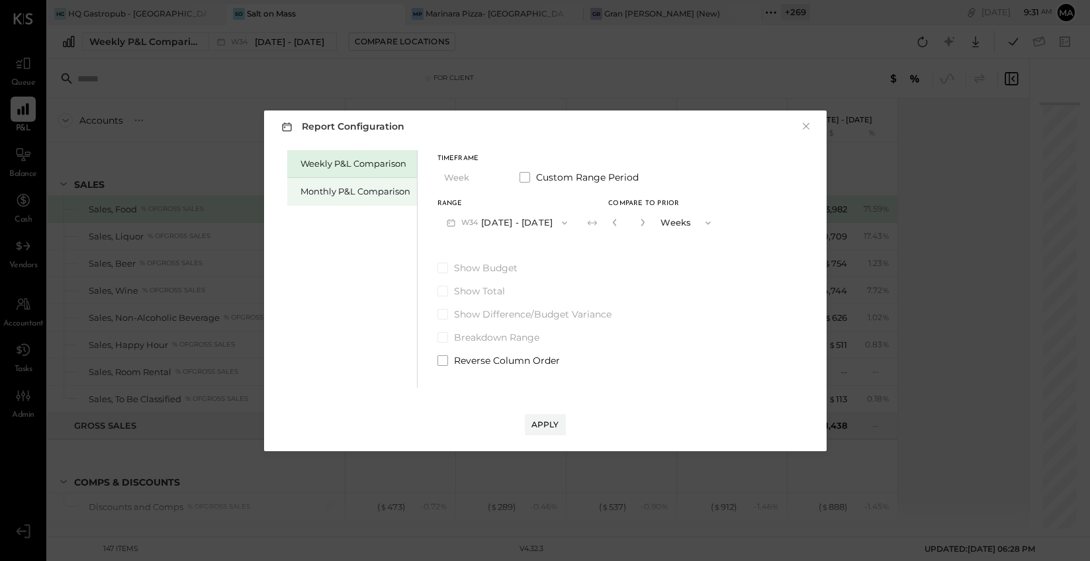
click at [345, 191] on div "Monthly P&L Comparison" at bounding box center [355, 191] width 110 height 13
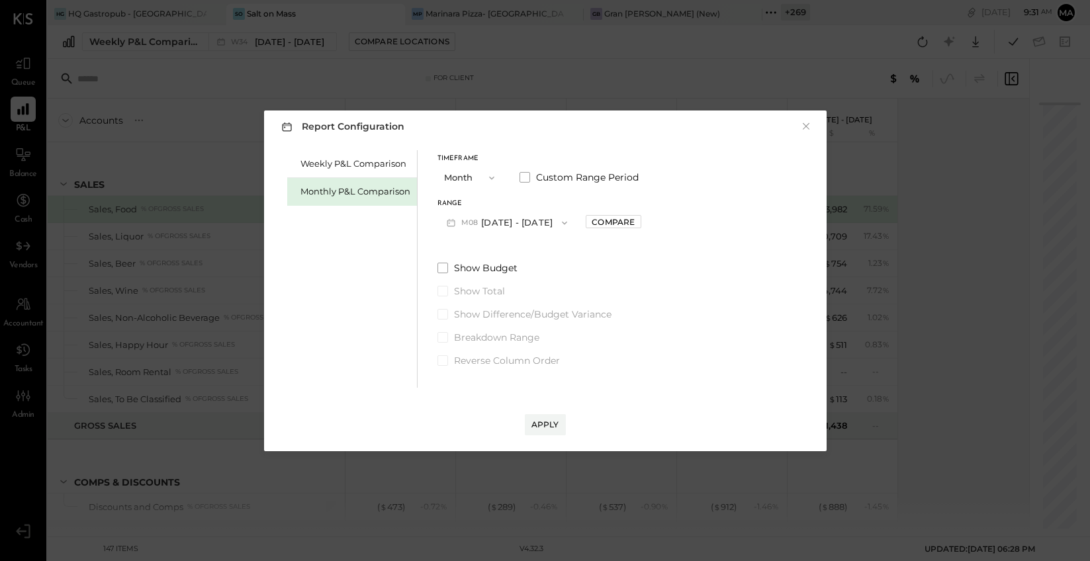
click at [510, 232] on button "M08 [DATE] - [DATE]" at bounding box center [507, 222] width 140 height 24
drag, startPoint x: 508, startPoint y: 249, endPoint x: 535, endPoint y: 218, distance: 40.8
click at [508, 249] on span "[DATE] - [DATE]" at bounding box center [501, 251] width 63 height 11
click at [604, 216] on div "Compare" at bounding box center [613, 221] width 43 height 11
click at [637, 221] on div "*" at bounding box center [628, 222] width 41 height 24
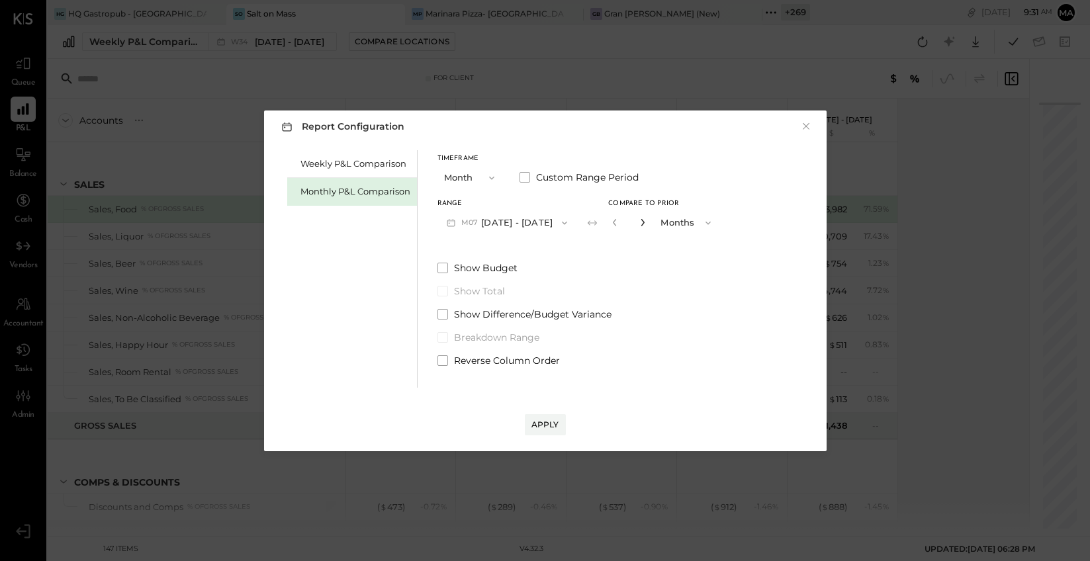
click at [638, 218] on icon "button" at bounding box center [642, 222] width 8 height 8
type input "*"
click at [544, 424] on div "Apply" at bounding box center [545, 424] width 28 height 11
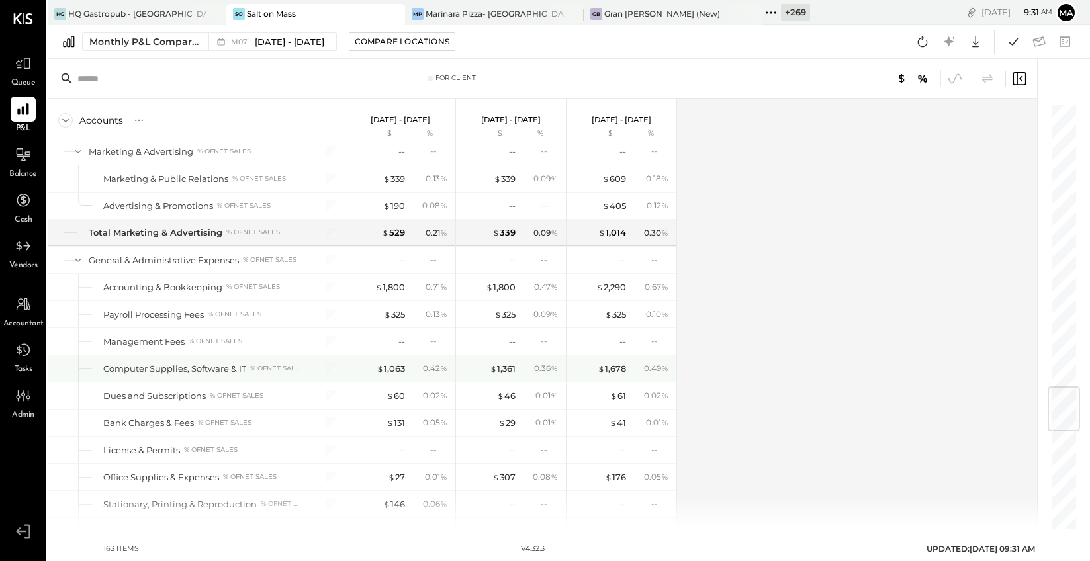
scroll to position [2420, 0]
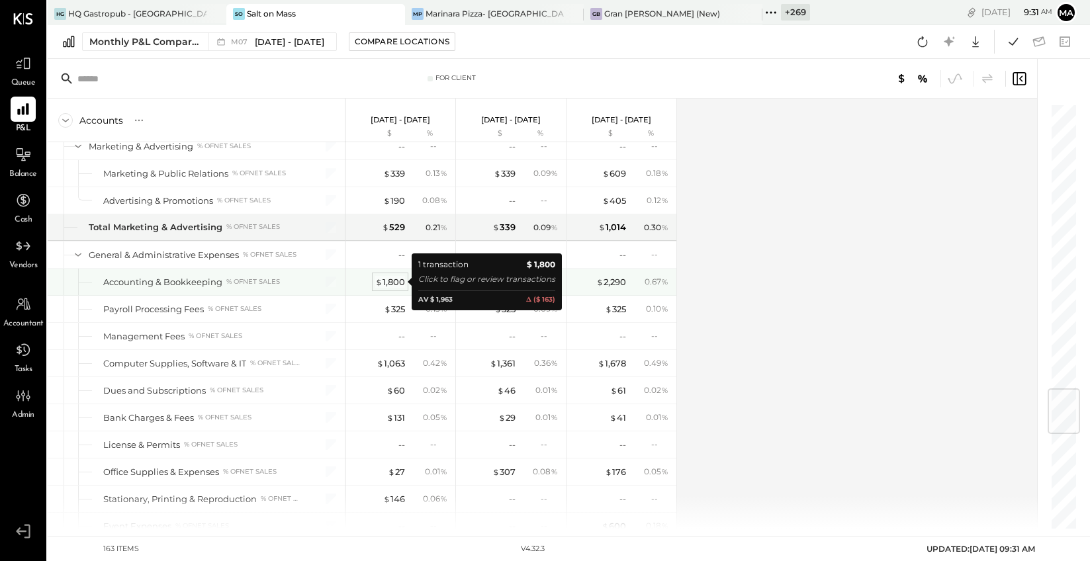
click at [392, 279] on div "$ 1,800" at bounding box center [390, 282] width 30 height 13
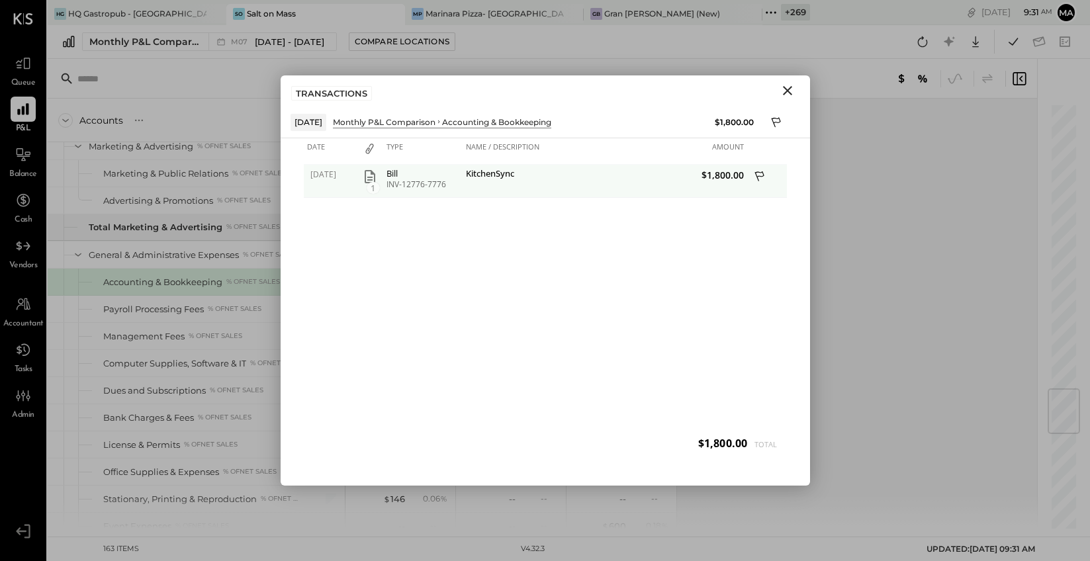
click at [372, 174] on icon "button" at bounding box center [370, 176] width 11 height 13
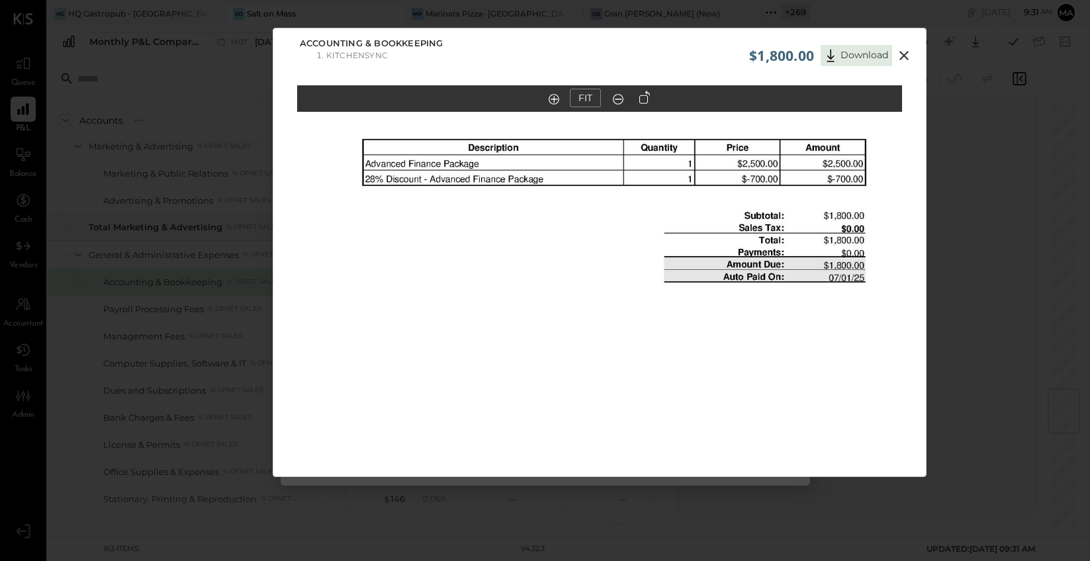
click at [904, 54] on icon at bounding box center [903, 55] width 9 height 9
